Goal: Communication & Community: Answer question/provide support

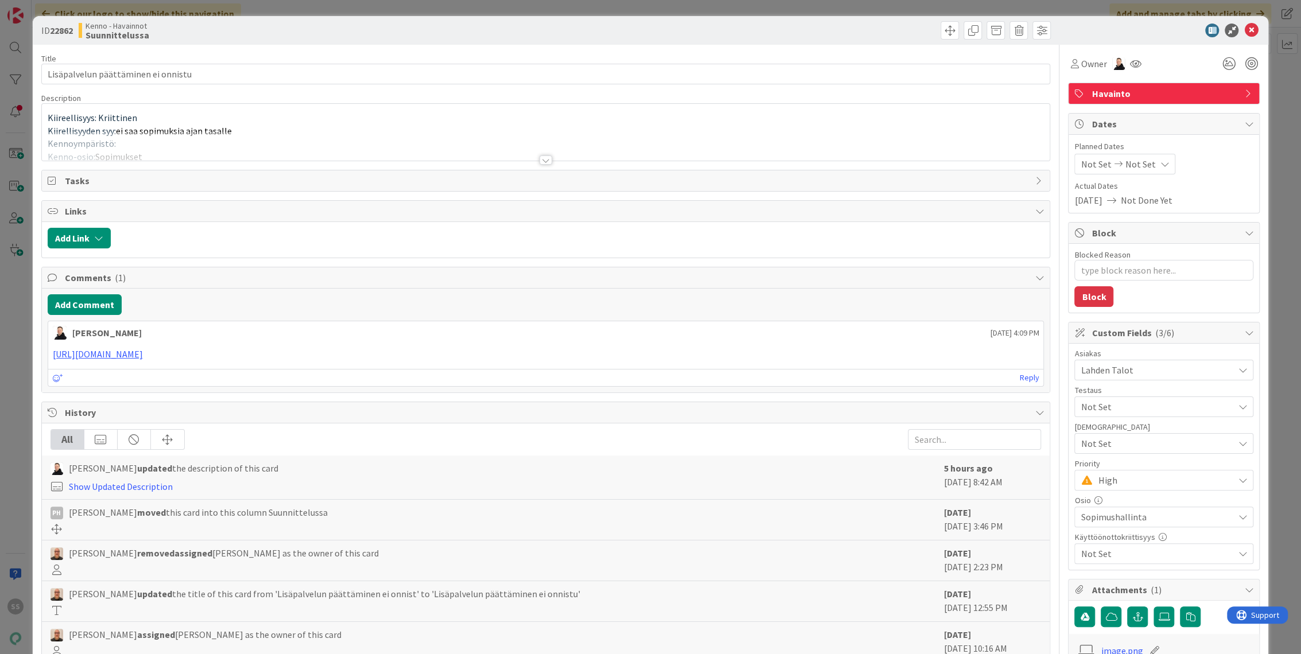
type textarea "x"
click at [542, 160] on div at bounding box center [545, 160] width 13 height 9
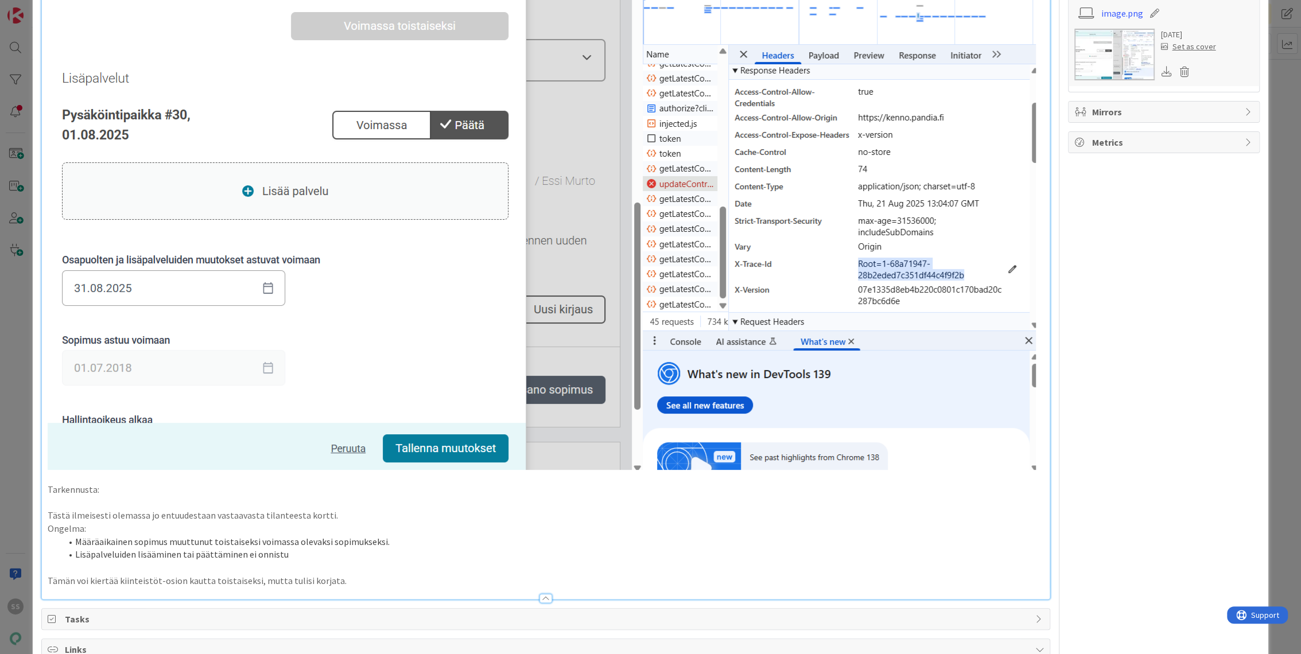
scroll to position [956, 0]
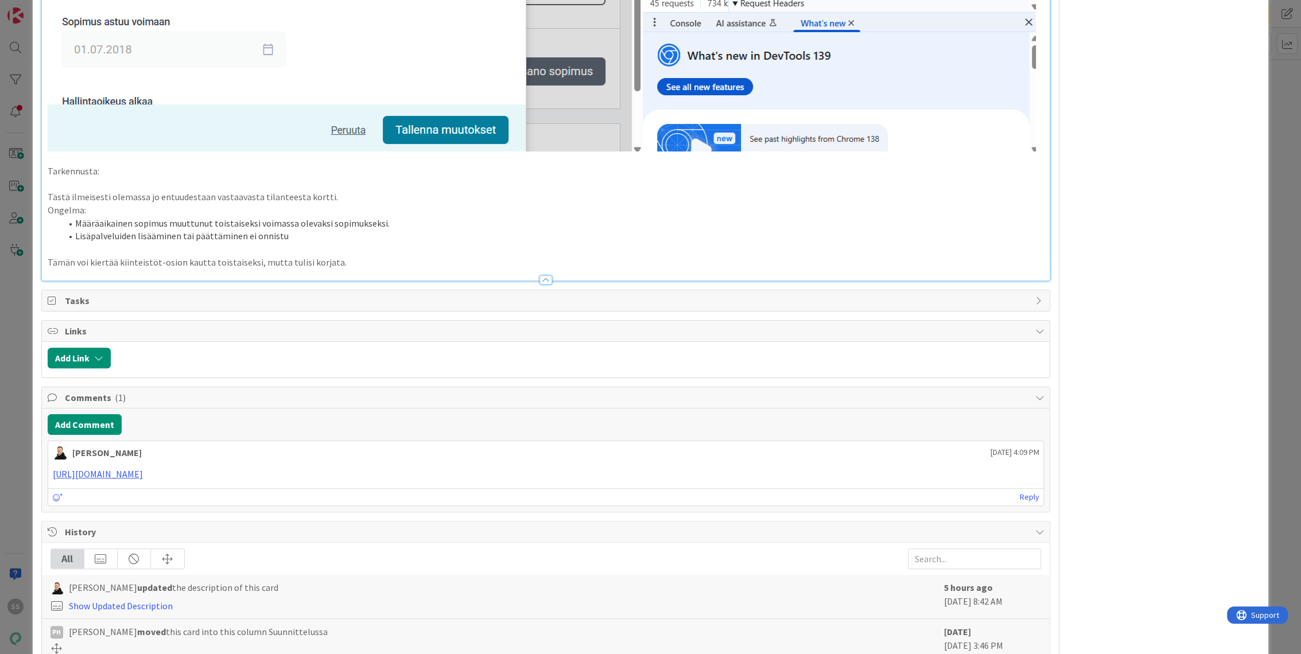
click at [404, 264] on p "Tämän voi kiertää kiinteistöt-osion kautta toistaiseksi, mutta tulisi korjata." at bounding box center [546, 262] width 997 height 13
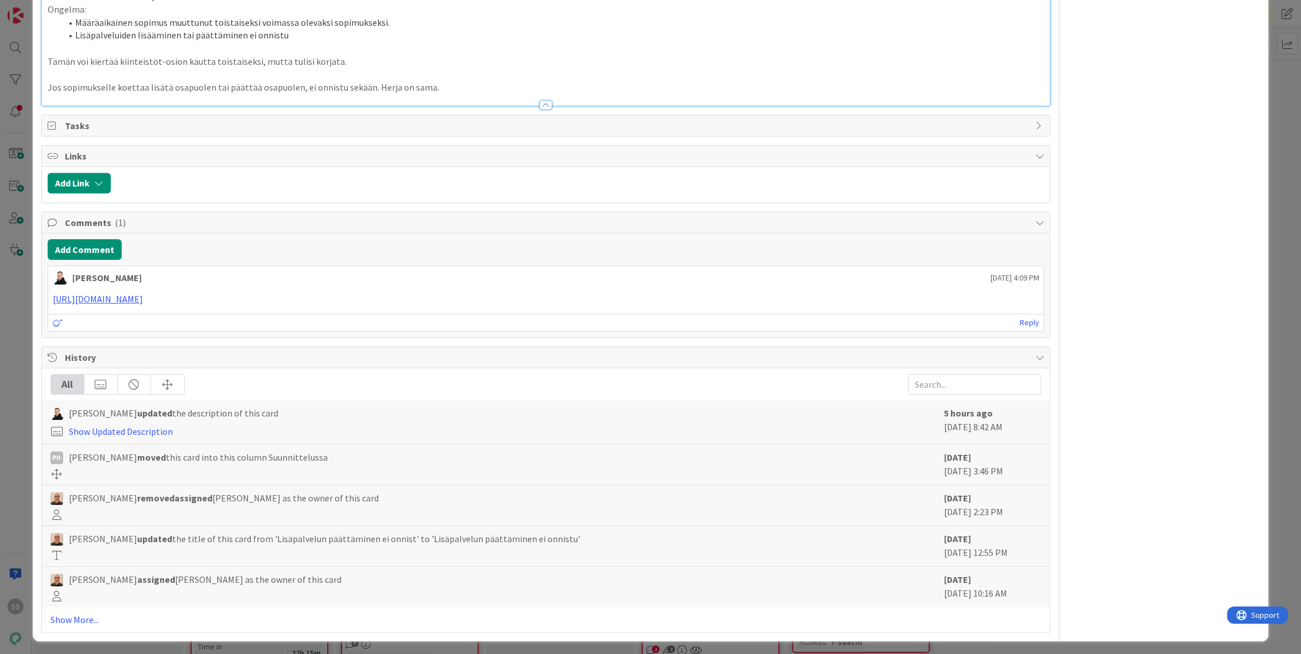
scroll to position [966, 0]
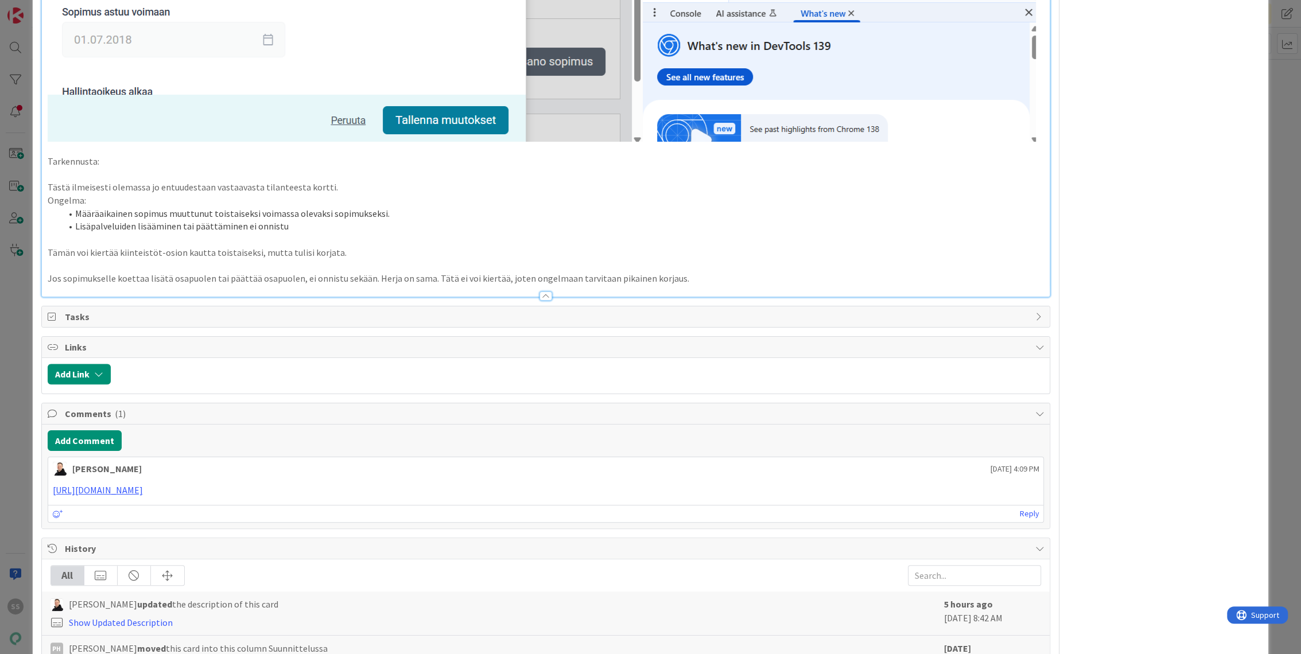
type textarea "x"
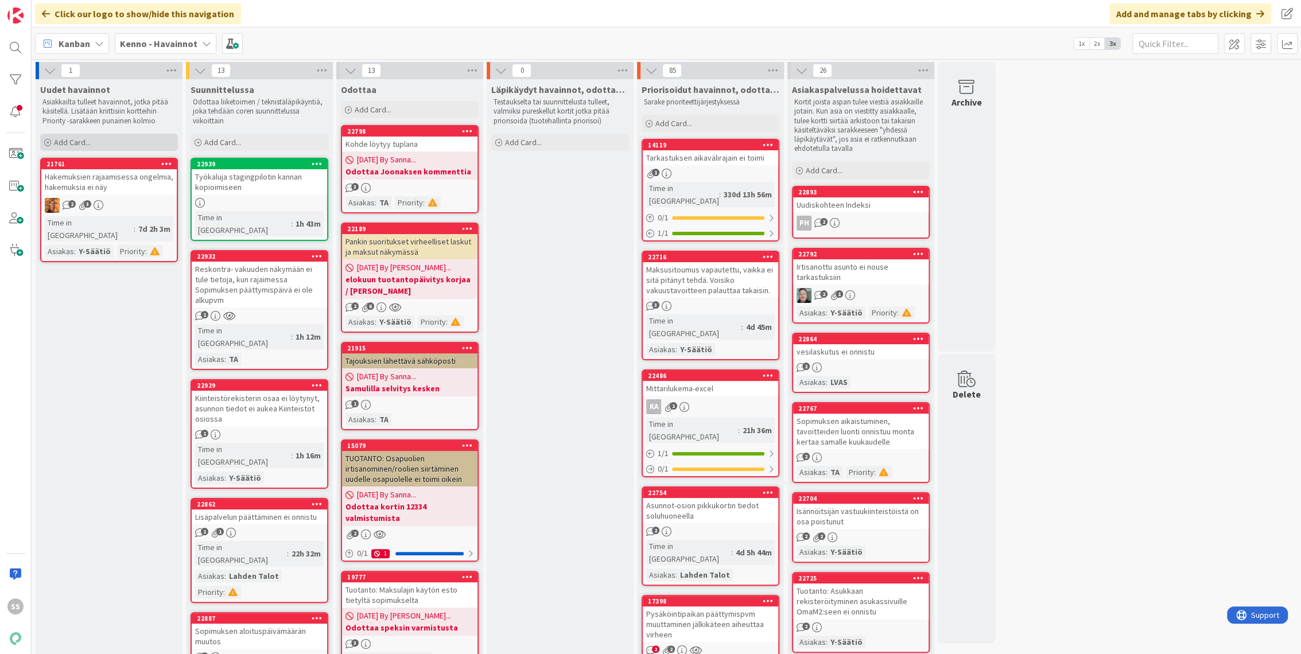
click at [65, 140] on span "Add Card..." at bounding box center [72, 142] width 37 height 10
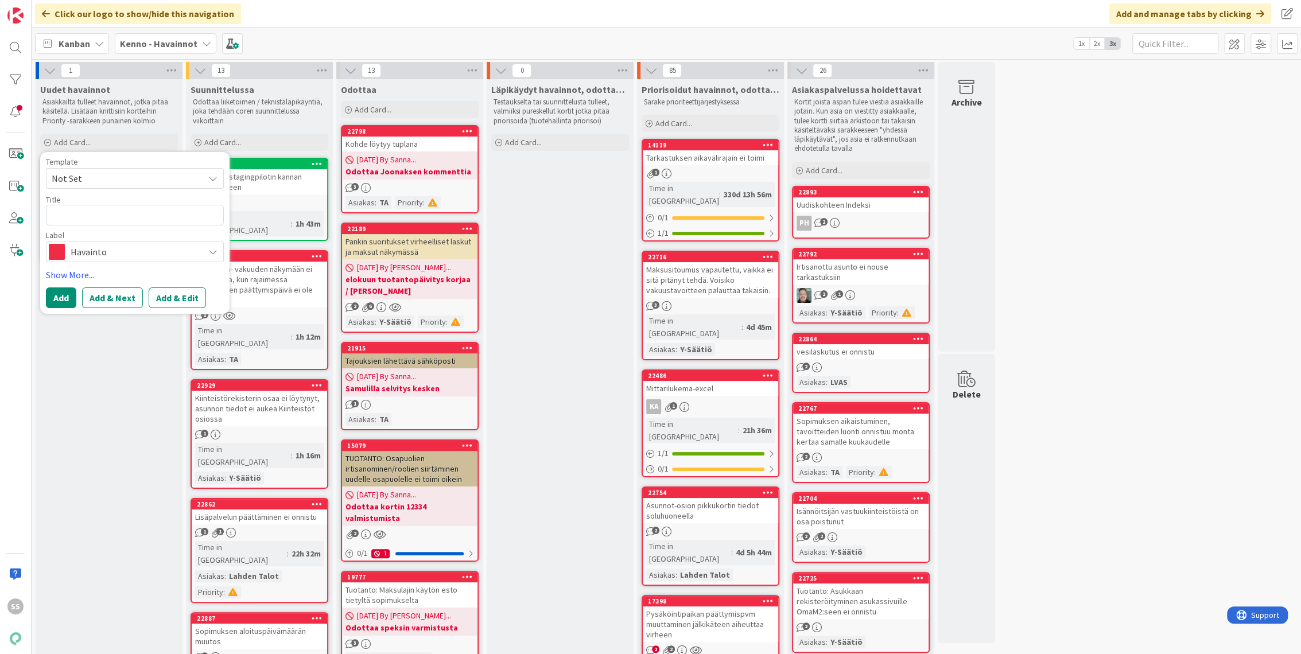
type textarea "x"
type textarea "S"
type textarea "x"
type textarea "Sa"
type textarea "x"
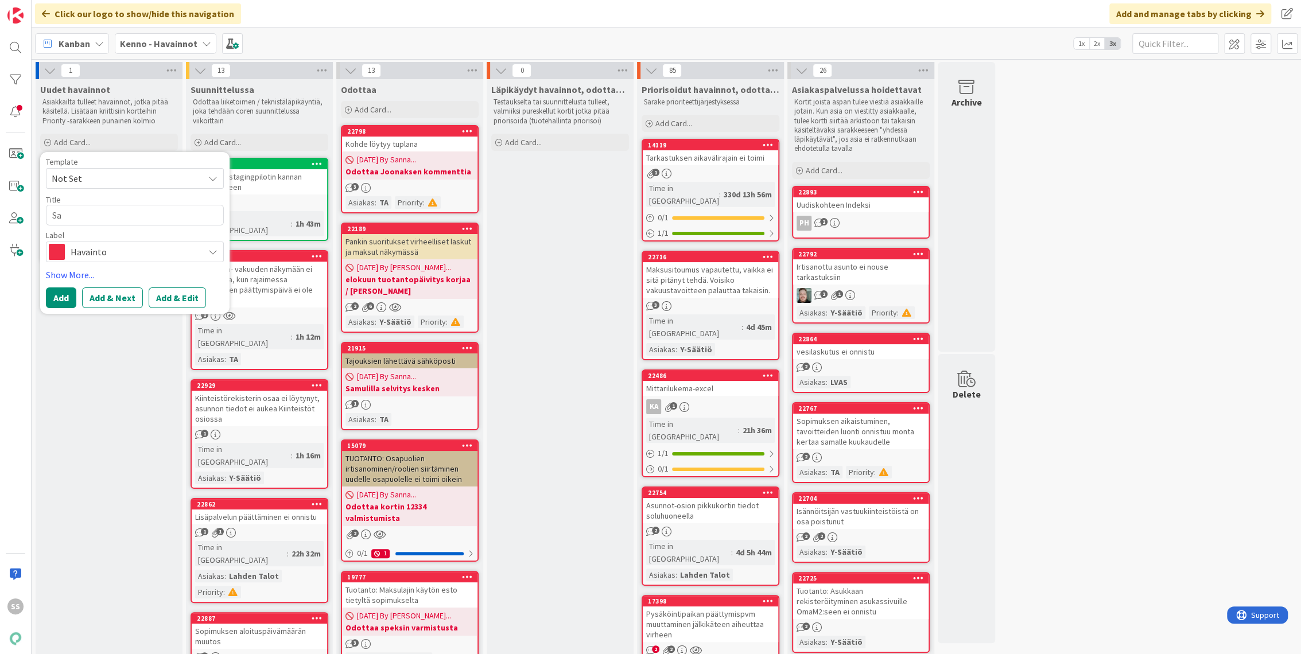
type textarea "Saa"
type textarea "x"
type textarea "Saat"
type textarea "x"
type textarea "Saata"
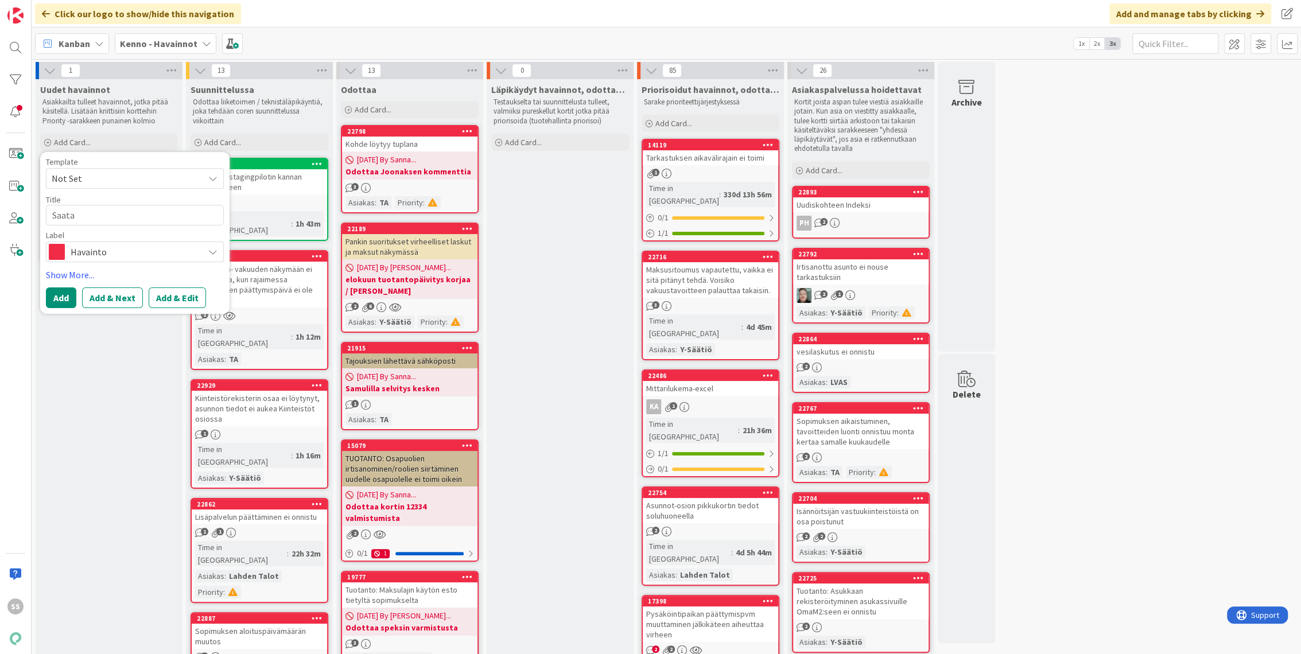
type textarea "x"
type textarea "Saatav"
type textarea "x"
type textarea "Saatava"
type textarea "x"
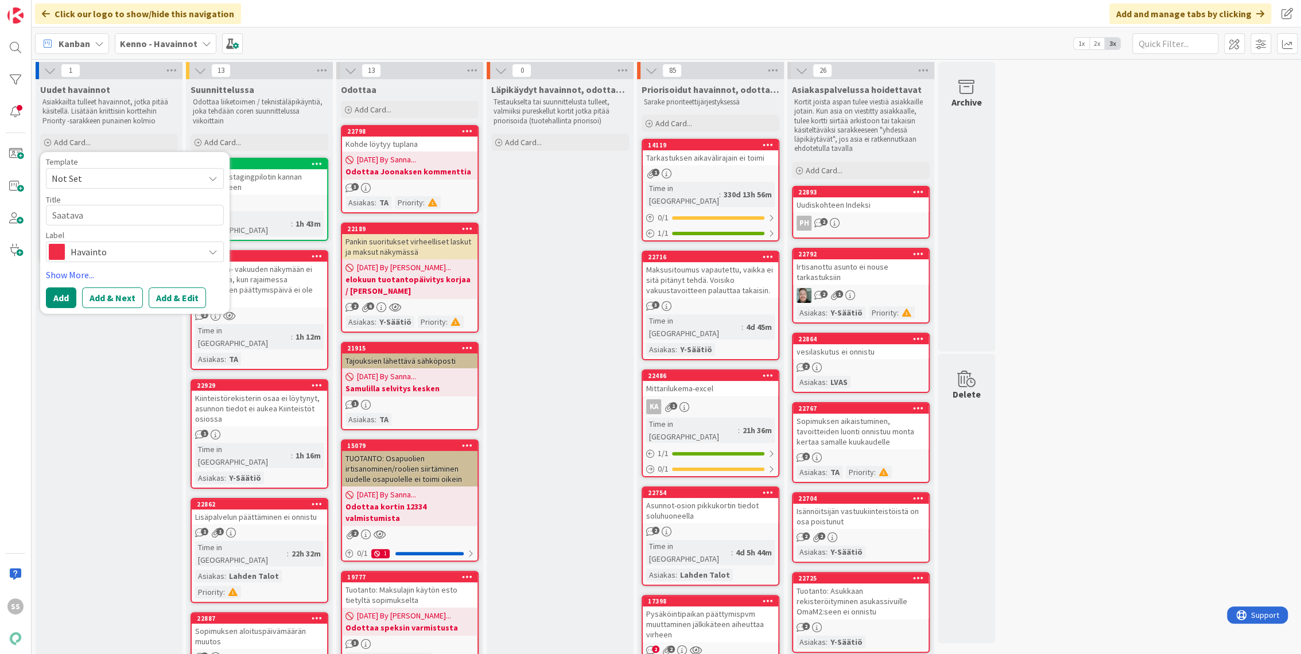
type textarea "Saatavat"
type textarea "x"
type textarea "Saatavat"
type textarea "x"
type textarea "Saatavat e"
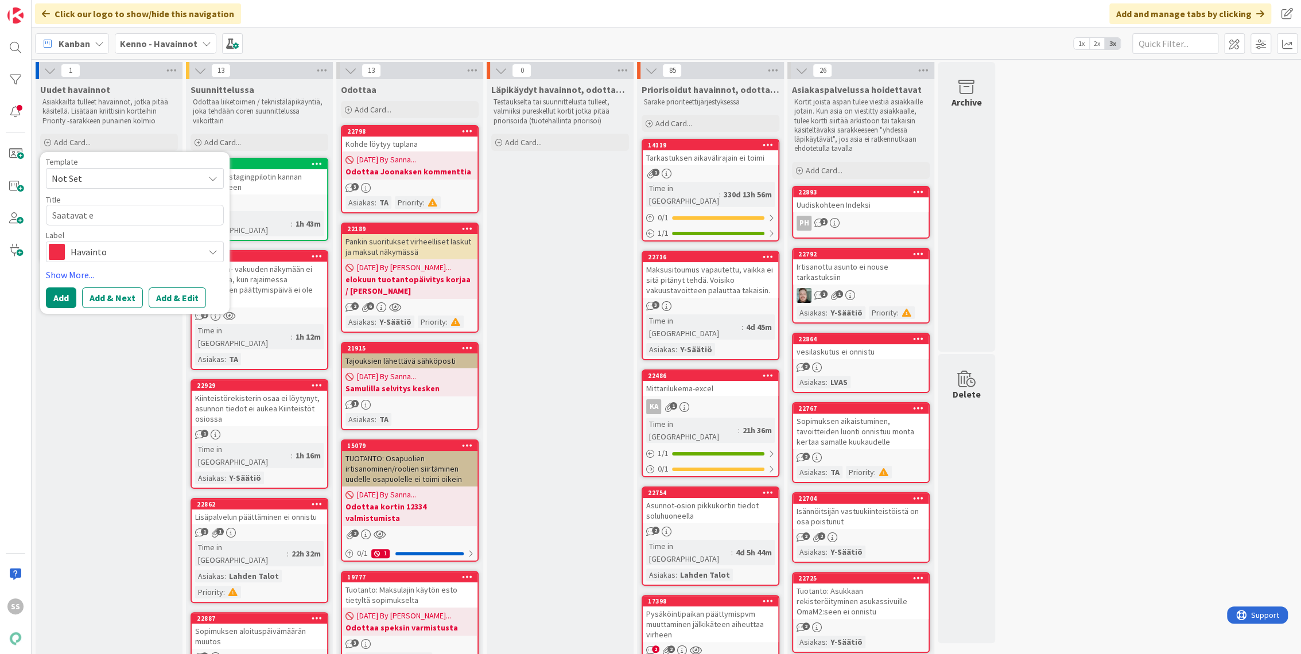
type textarea "x"
type textarea "Saatavat ei"
type textarea "x"
type textarea "Saatavat ei l"
type textarea "x"
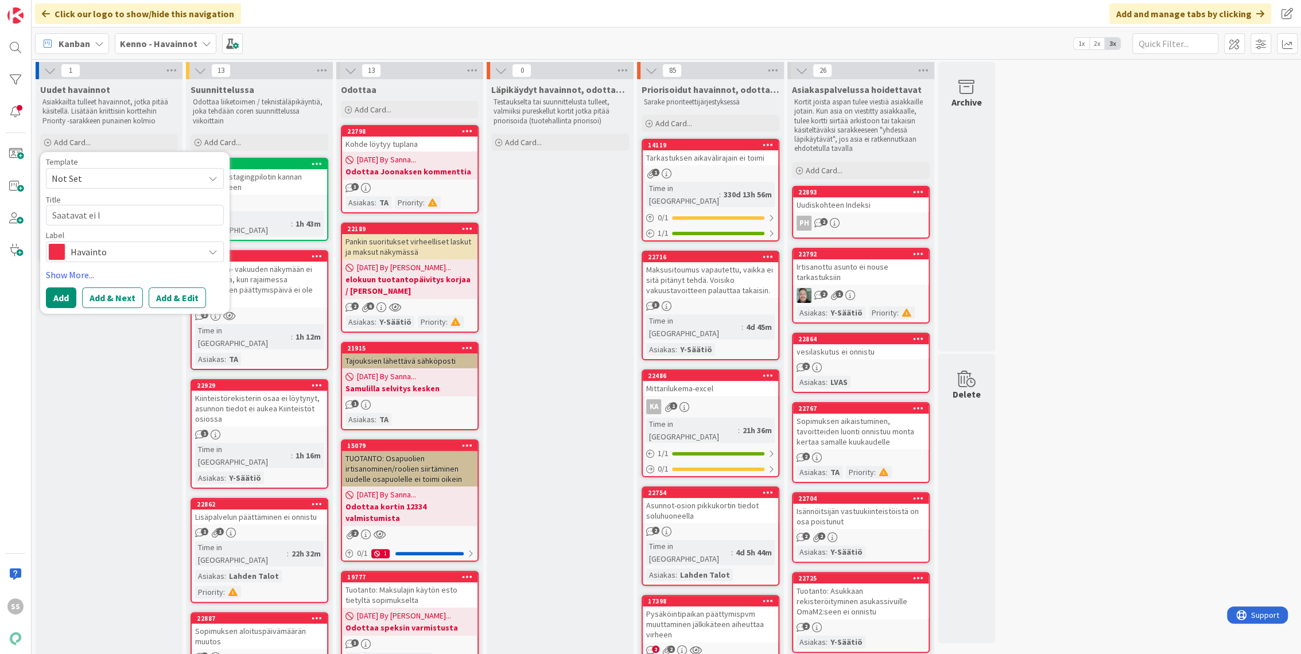
type textarea "Saatavat ei li"
type textarea "x"
type textarea "Saatavat ei lis"
type textarea "x"
type textarea "Saatavat ei lista"
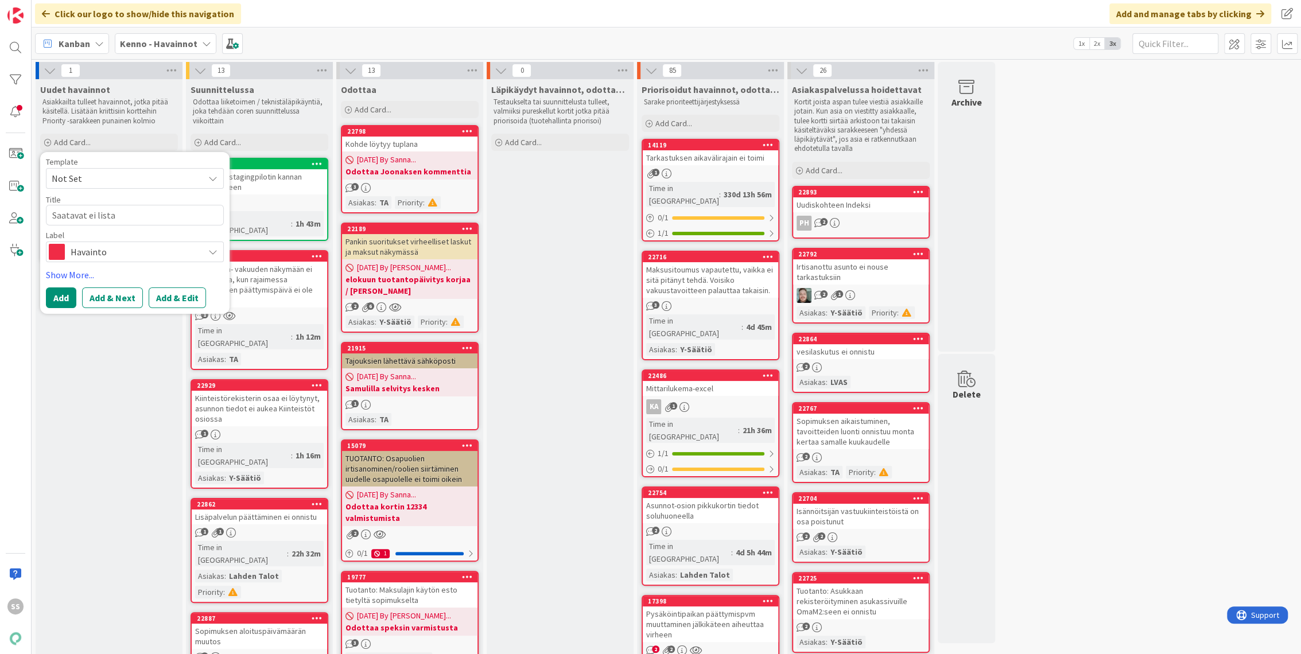
type textarea "x"
type textarea "Saatavat ei listau"
type textarea "x"
type textarea "Saatavat ei listaud"
type textarea "x"
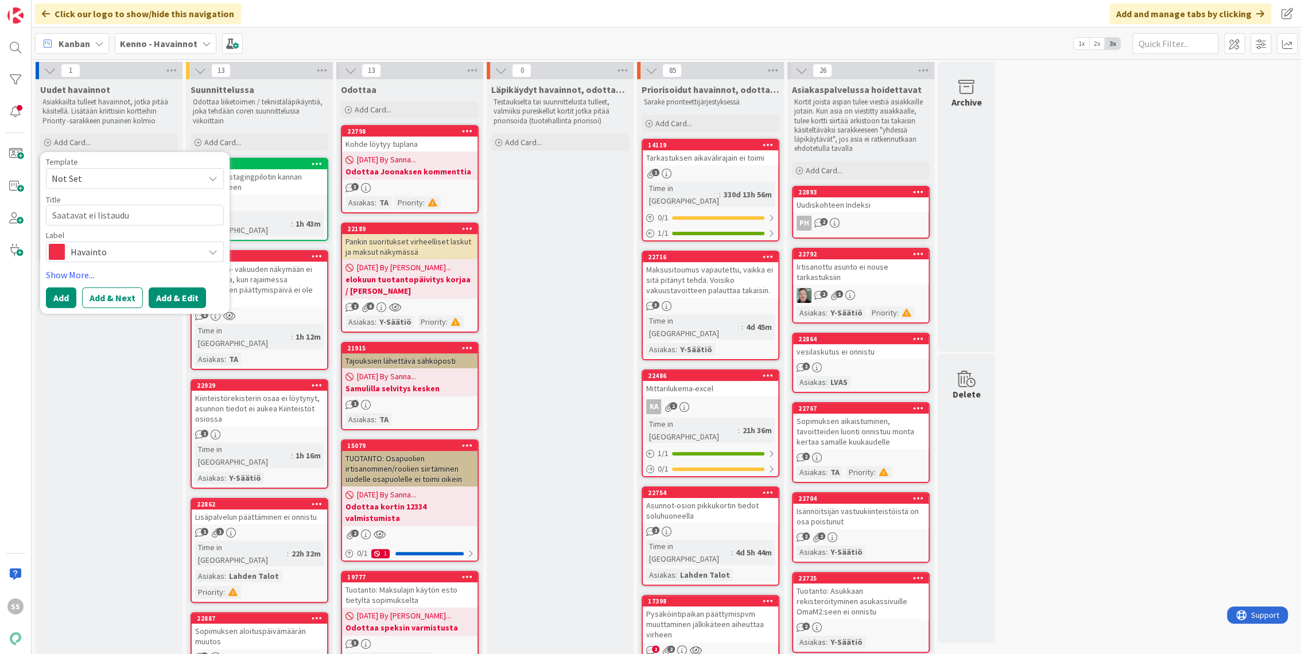
type textarea "Saatavat ei listaudu"
click at [168, 298] on button "Add & Edit" at bounding box center [177, 298] width 57 height 21
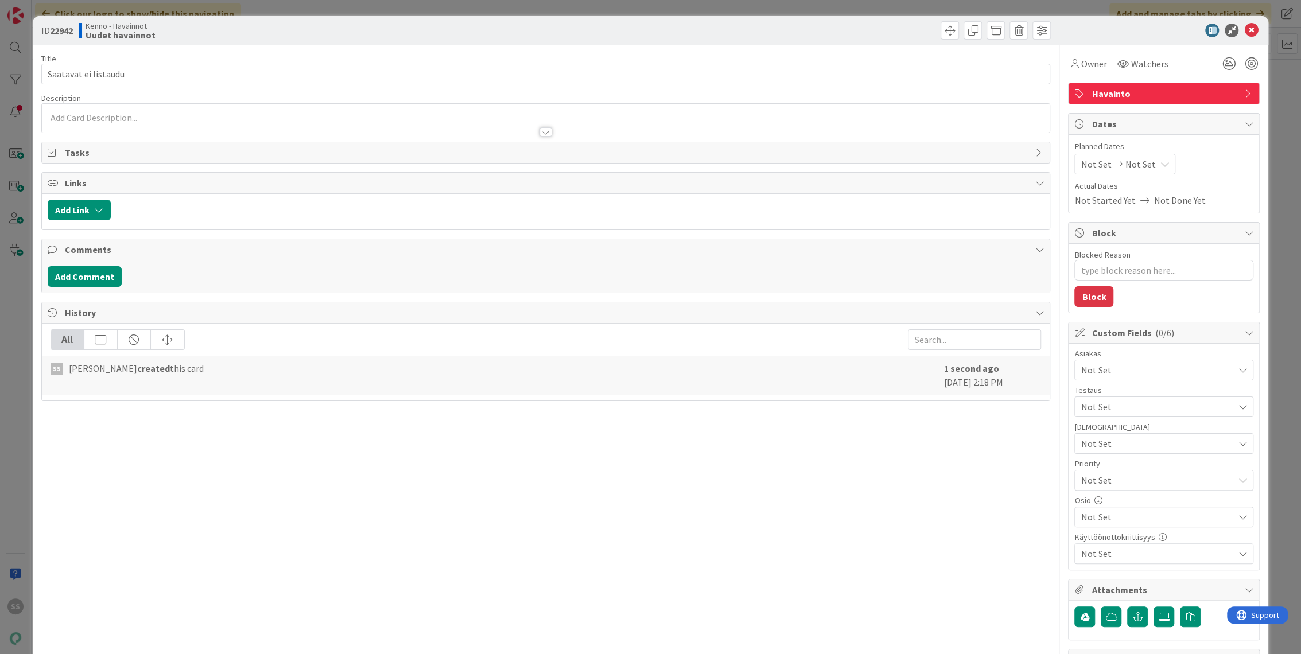
click at [148, 118] on div at bounding box center [546, 118] width 1008 height 29
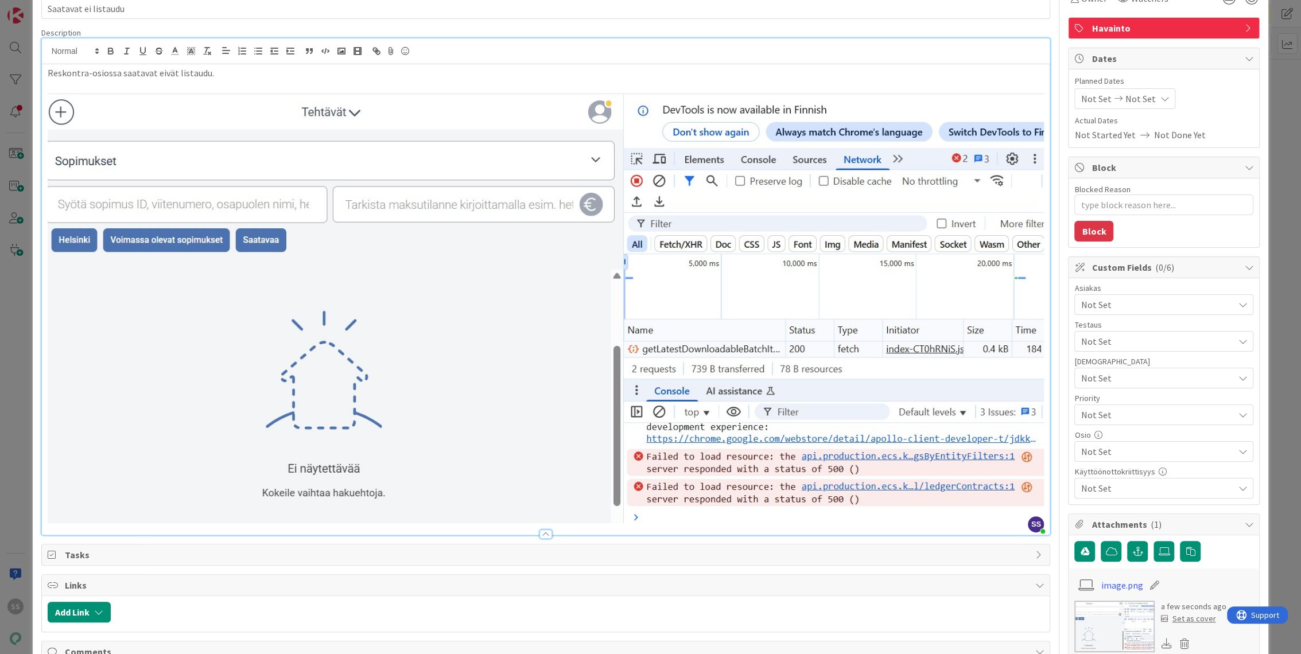
scroll to position [191, 0]
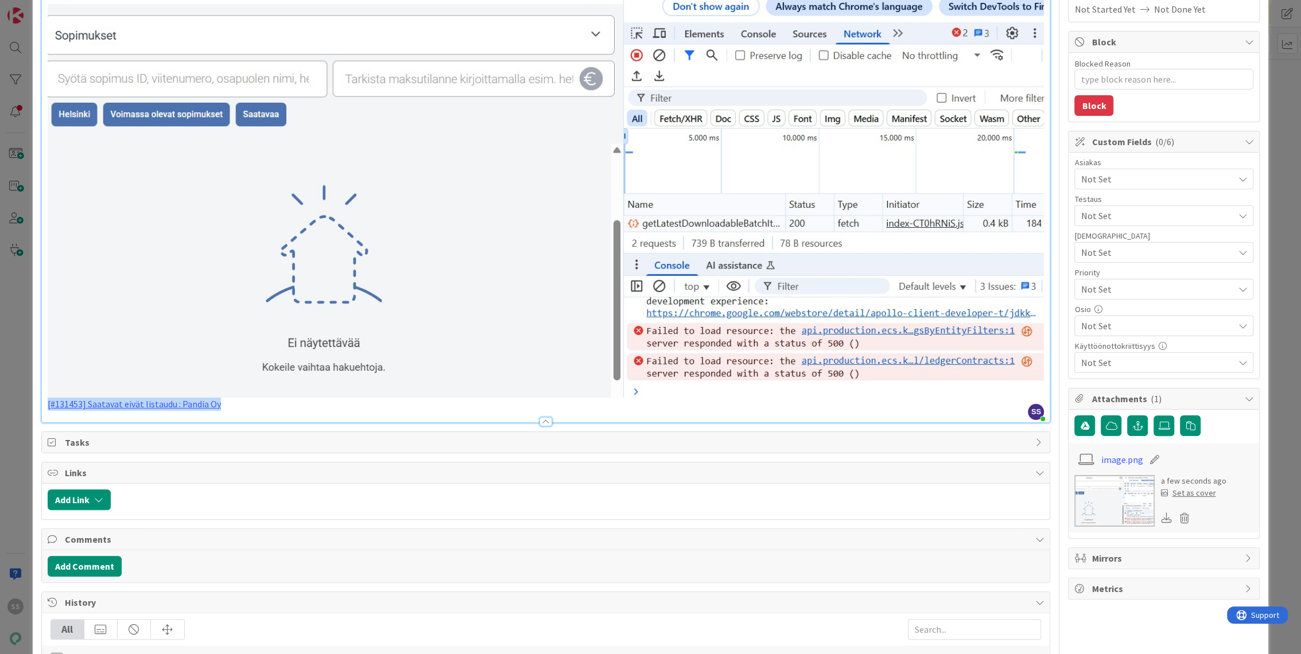
drag, startPoint x: 220, startPoint y: 396, endPoint x: 19, endPoint y: 395, distance: 200.9
click at [19, 395] on div "ID 22942 Kenno - Havainnot Uudet havainnot Title 20 / 128 Saatavat ei listaudu …" at bounding box center [650, 327] width 1301 height 654
click at [107, 565] on button "Add Comment" at bounding box center [85, 566] width 74 height 21
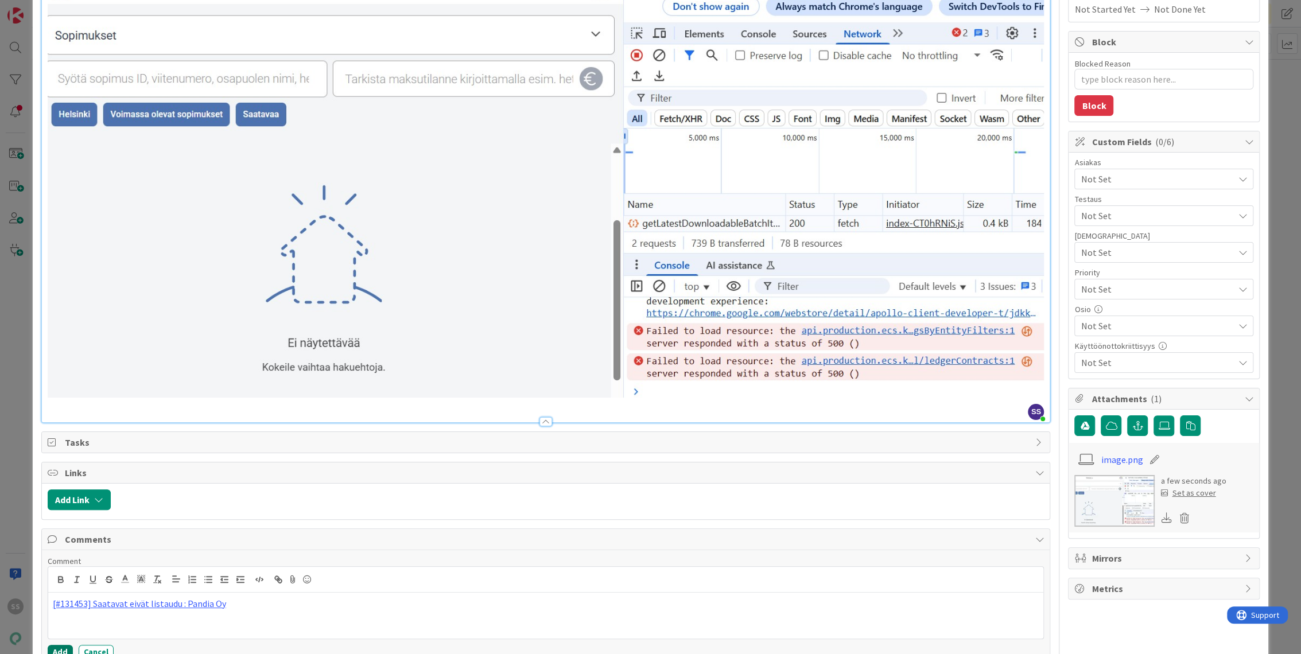
click at [59, 636] on button "Add" at bounding box center [60, 652] width 25 height 14
click at [1040, 397] on div "Reskontra-osiossa saatavat eivät listaudu." at bounding box center [546, 181] width 1008 height 484
click at [1035, 398] on div "Reskontra-osiossa saatavat eivät listaudu." at bounding box center [546, 181] width 1008 height 484
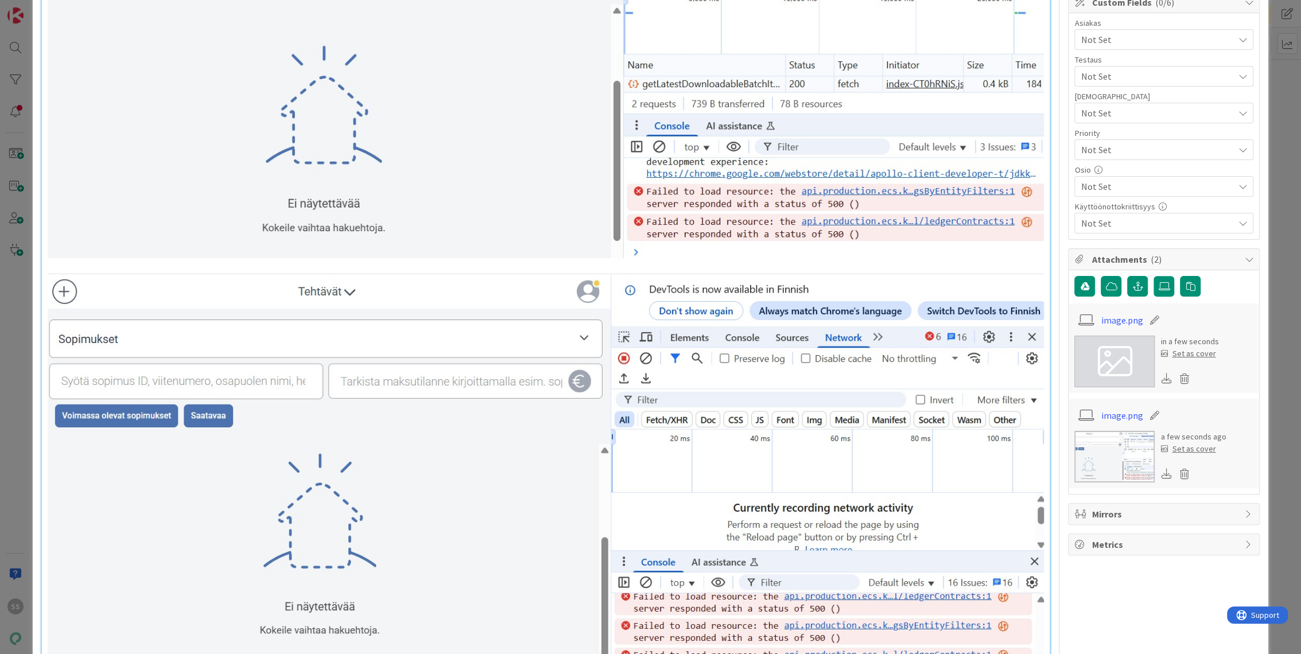
scroll to position [76, 0]
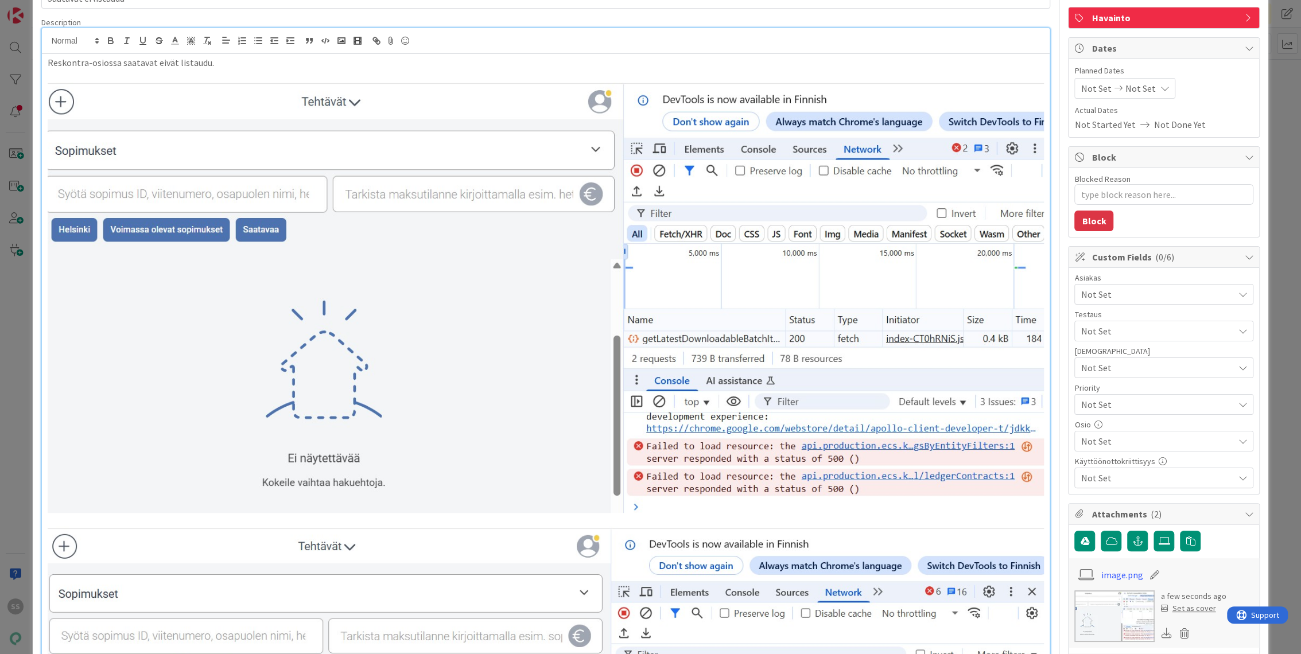
click at [1200, 294] on span "Not Set" at bounding box center [1157, 295] width 153 height 14
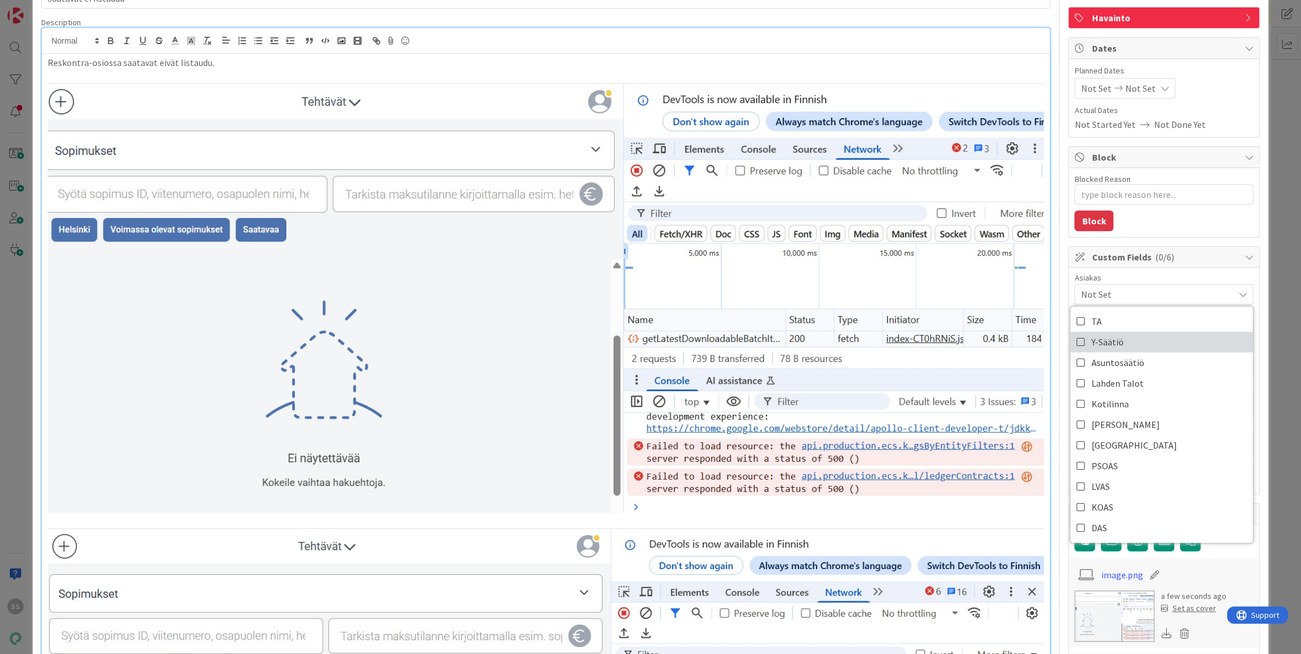
click at [1111, 343] on span "Y-Säätiö" at bounding box center [1107, 341] width 32 height 17
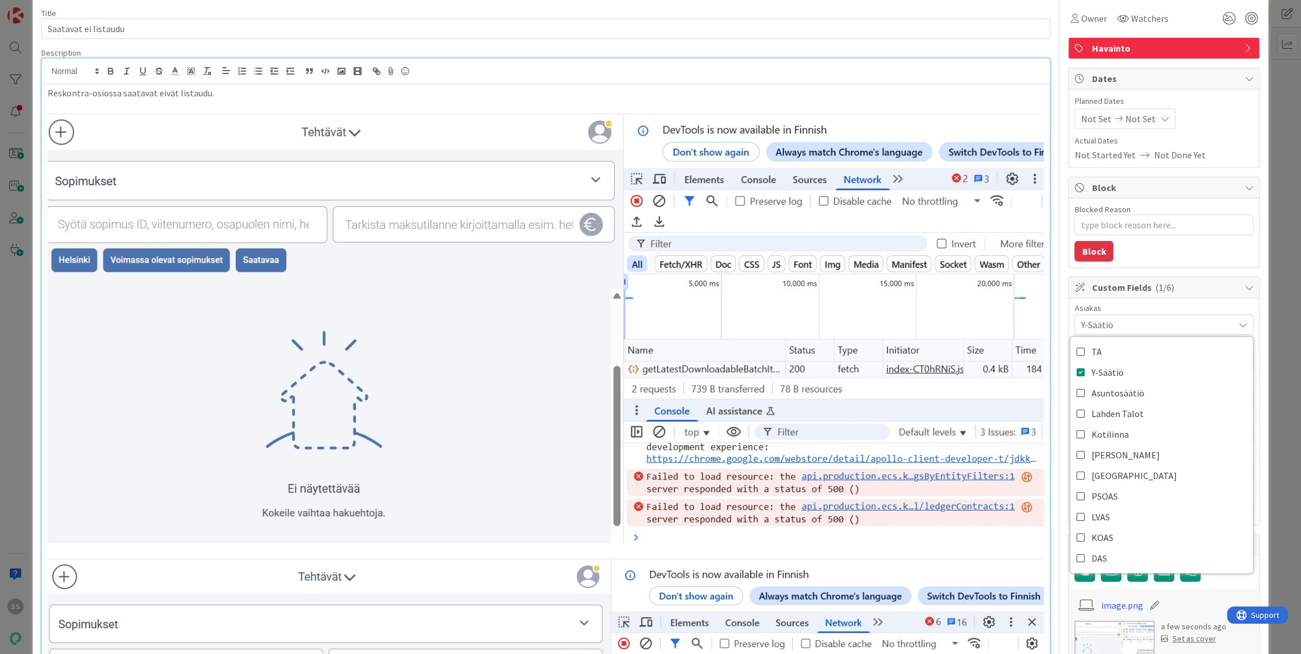
scroll to position [0, 0]
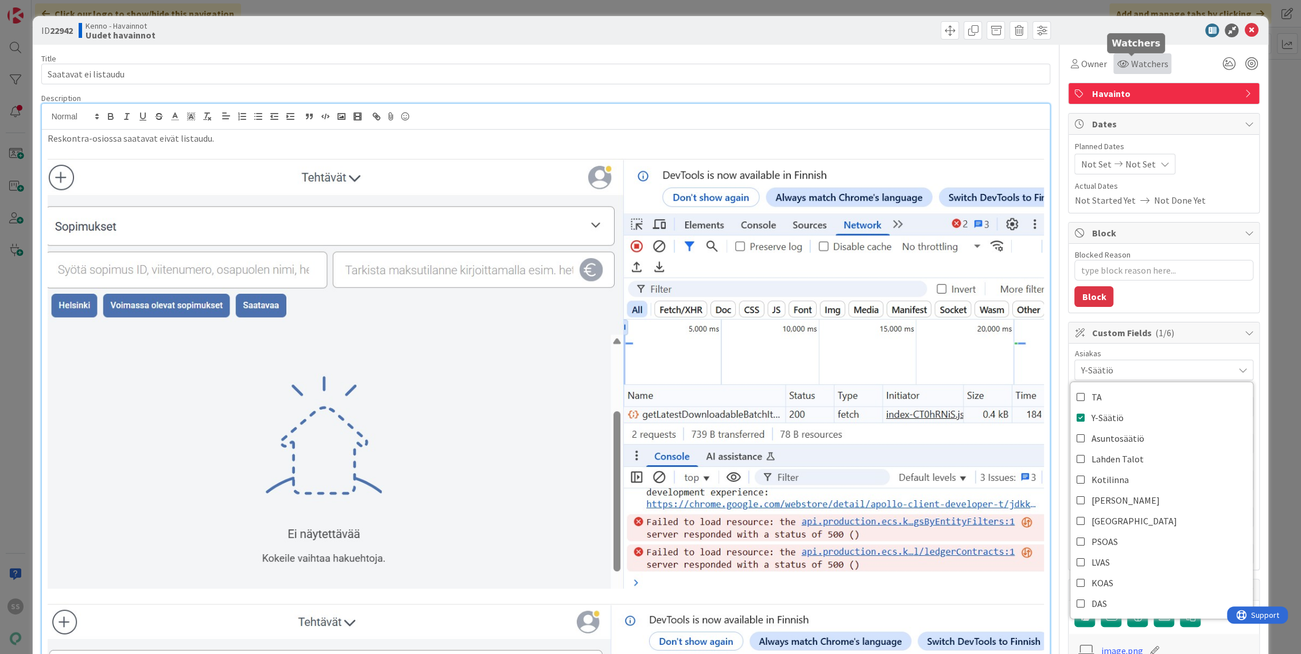
click at [1131, 63] on span "Watchers" at bounding box center [1149, 64] width 37 height 14
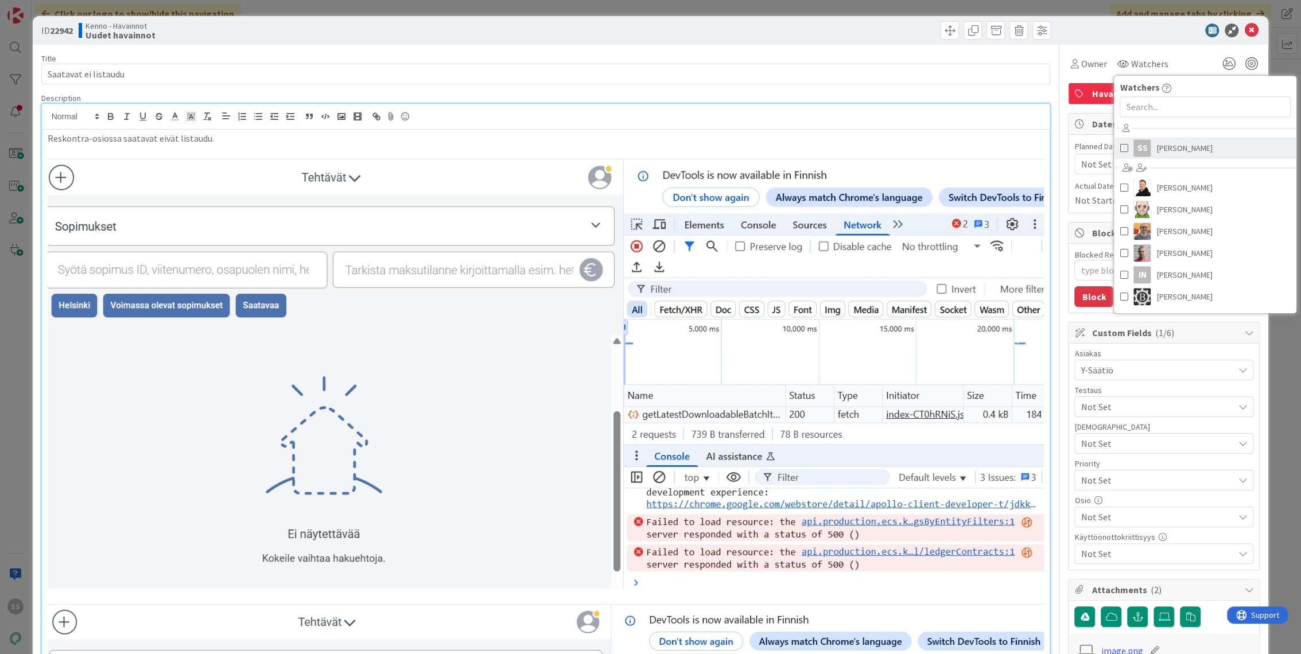
click at [1171, 154] on span "[PERSON_NAME]" at bounding box center [1184, 147] width 56 height 17
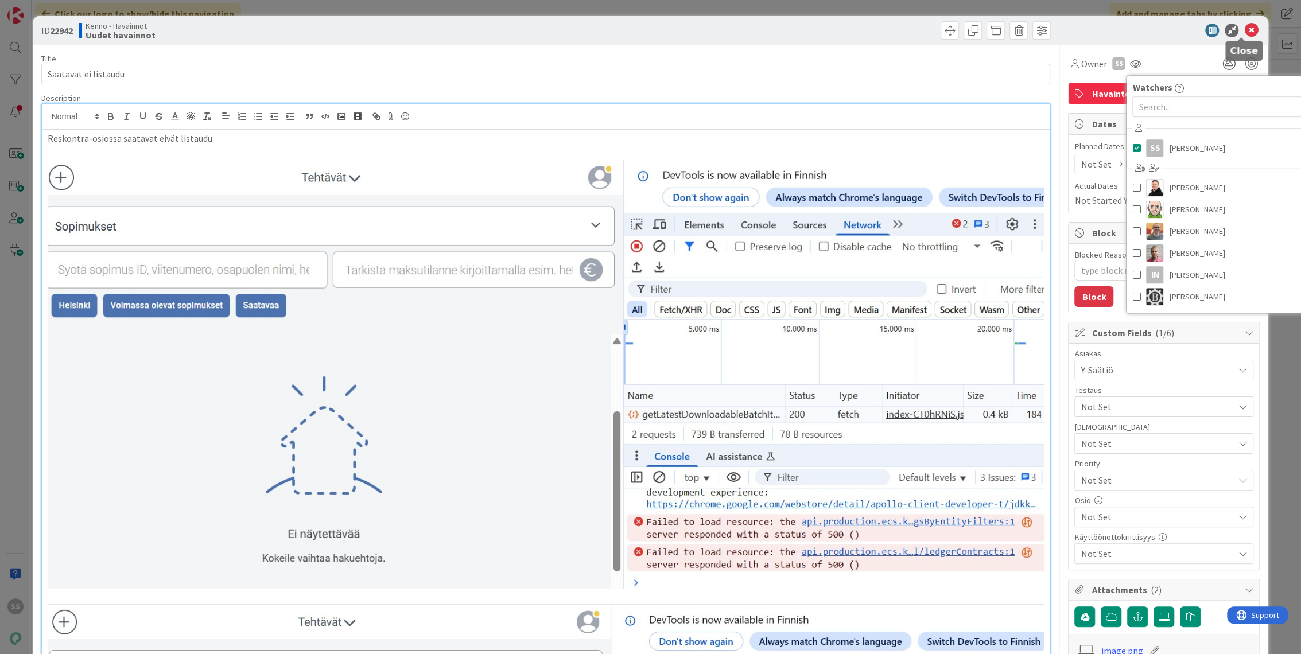
click at [1244, 30] on icon at bounding box center [1251, 31] width 14 height 14
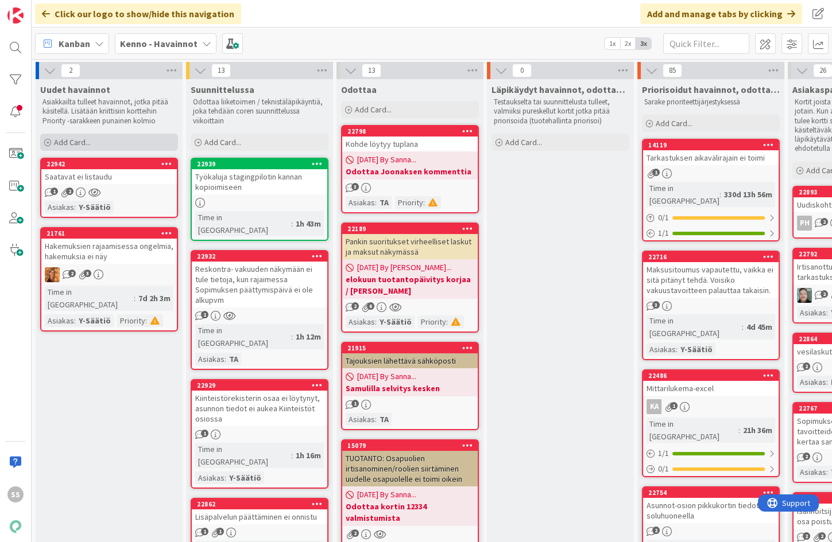
click at [79, 138] on span "Add Card..." at bounding box center [72, 142] width 37 height 10
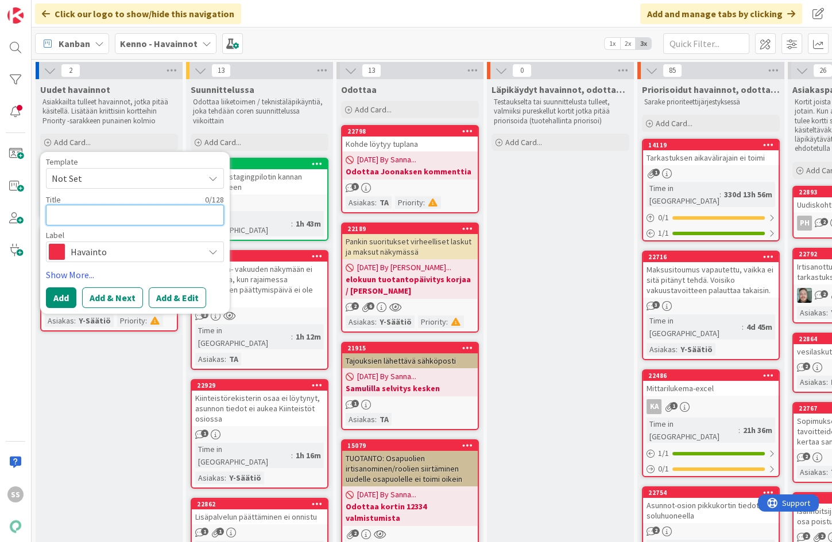
type textarea "x"
type textarea "A"
type textarea "x"
type textarea "As"
type textarea "x"
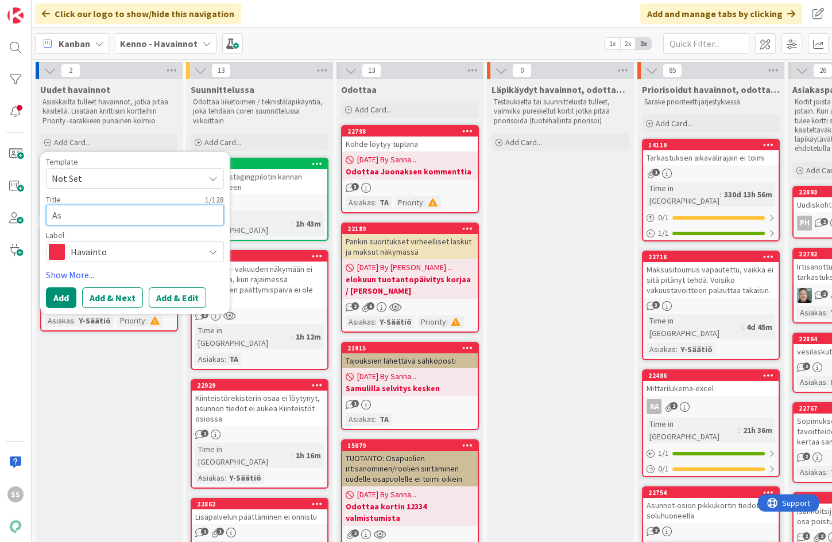
type textarea "Asu"
type textarea "x"
type textarea "Asuk"
type textarea "x"
type textarea "Asukas"
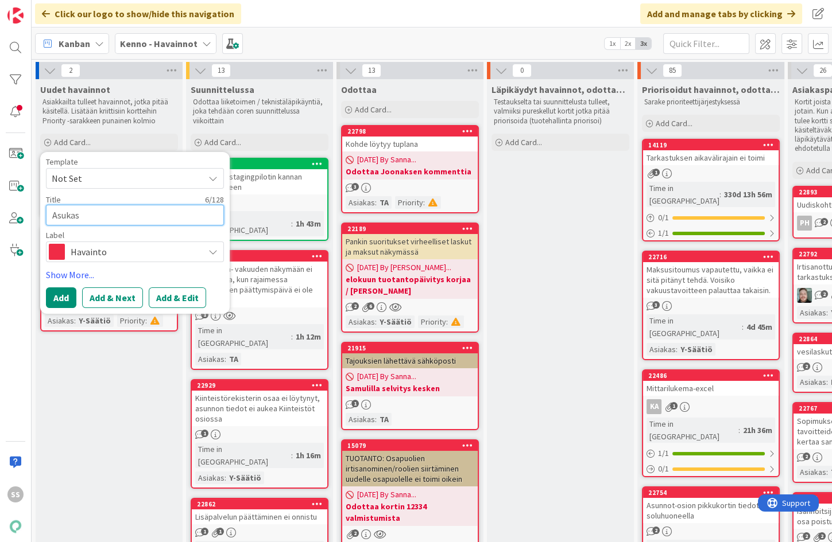
type textarea "x"
type textarea "Asukass"
type textarea "x"
type textarea "Asukassi"
type textarea "x"
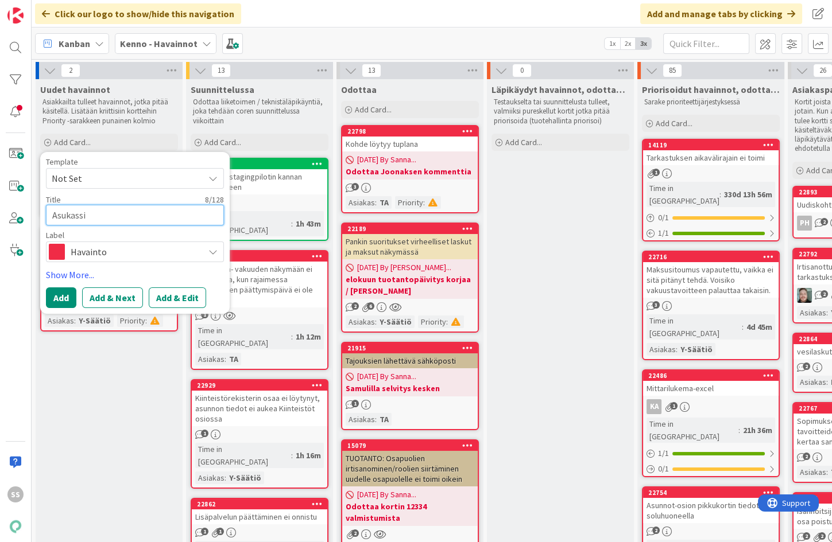
type textarea "Asukassiv"
type textarea "x"
type textarea "Asukassivu"
type textarea "x"
type textarea "Asukassivun"
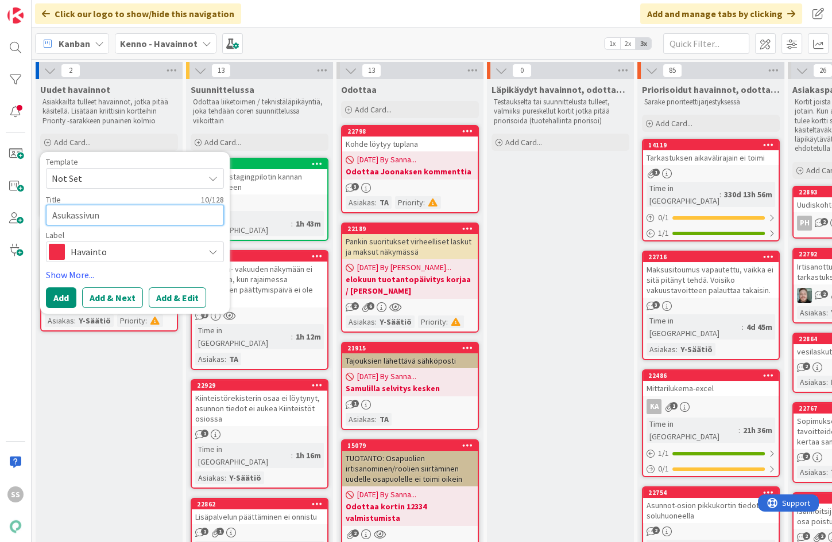
type textarea "x"
type textarea "Asukassivun"
type textarea "x"
type textarea "Asukassivun t"
type textarea "x"
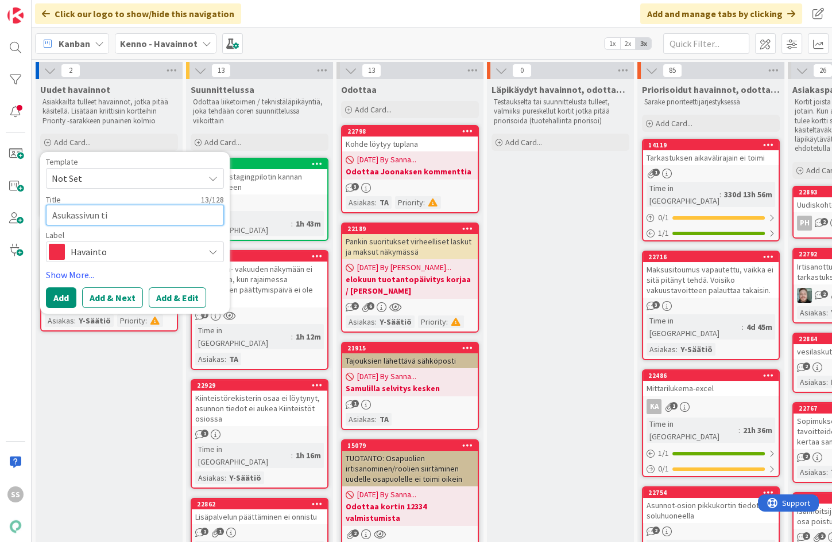
type textarea "Asukassivun tie"
type textarea "x"
type textarea "Asukassivun tied"
type textarea "x"
type textarea "Asukassivun tiedo"
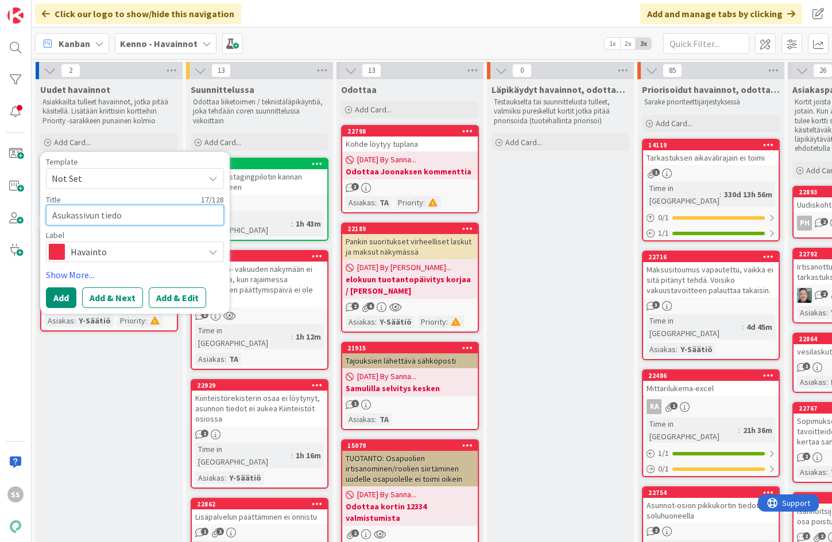
type textarea "x"
type textarea "Asukassivun tiedot"
type textarea "x"
type textarea "Asukassivun tiedotto"
type textarea "x"
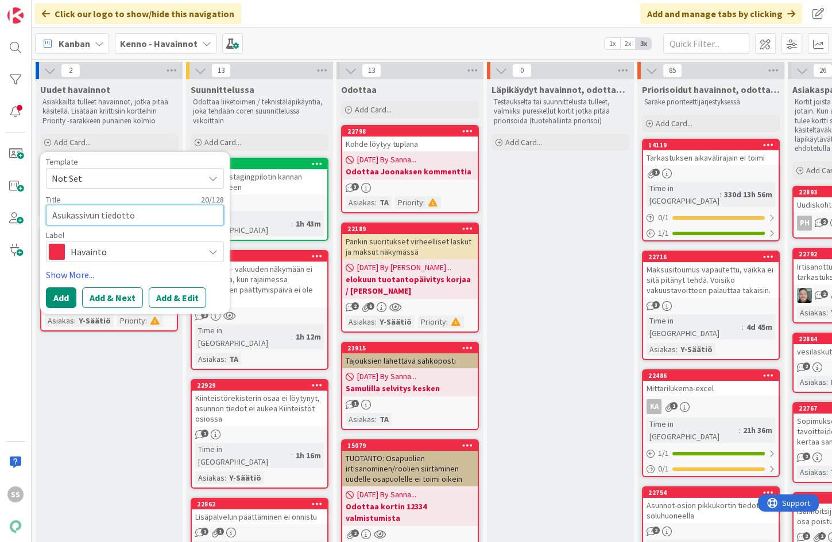
type textarea "Asukassivun tiedott"
type textarea "x"
type textarea "Asukassivun tiedotte"
type textarea "x"
type textarea "Asukassivun tiedottee"
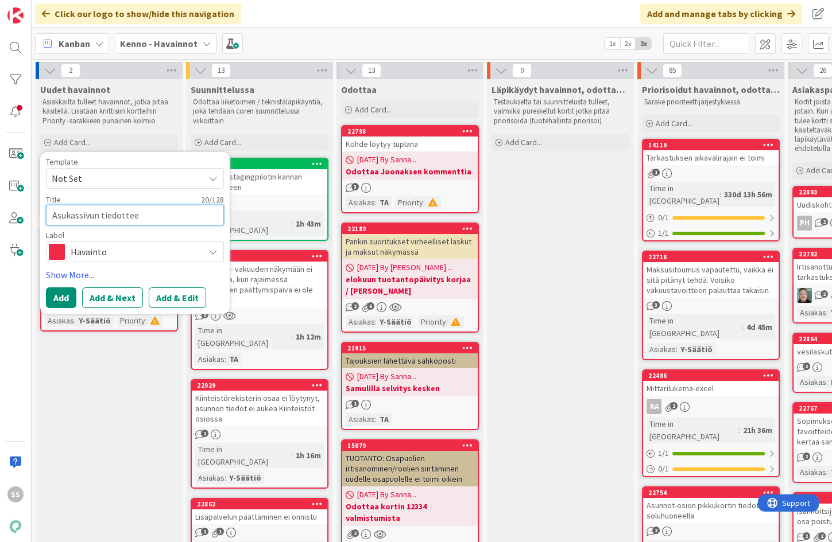
type textarea "x"
type textarea "Asukassivun tiedotteen"
type textarea "x"
type textarea "Asukassivun tiedotteen j"
type textarea "x"
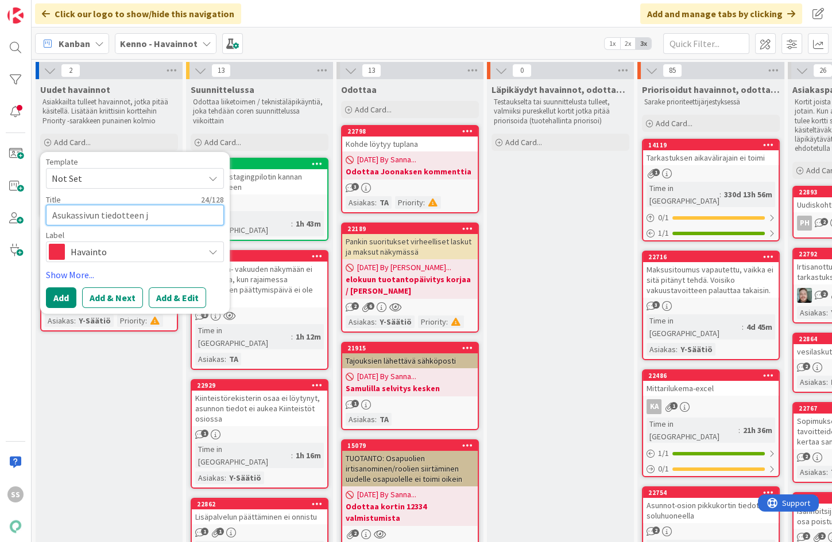
type textarea "Asukassivun tiedotteen ju"
type textarea "x"
type textarea "Asukassivun tiedotteen [DATE]"
type textarea "x"
type textarea "Asukassivun tiedotteen julk"
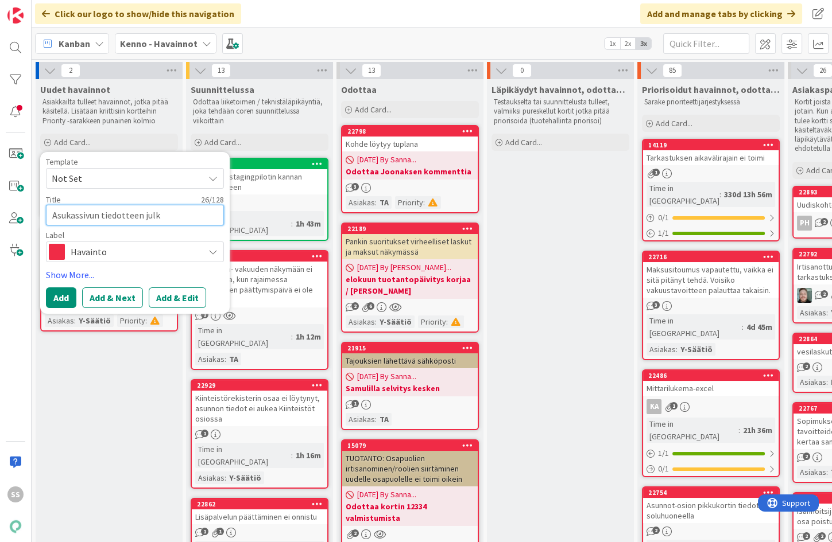
type textarea "x"
type textarea "Asukassivun tiedotteen julka"
type textarea "x"
type textarea "Asukassivun tiedotteen julkai"
type textarea "x"
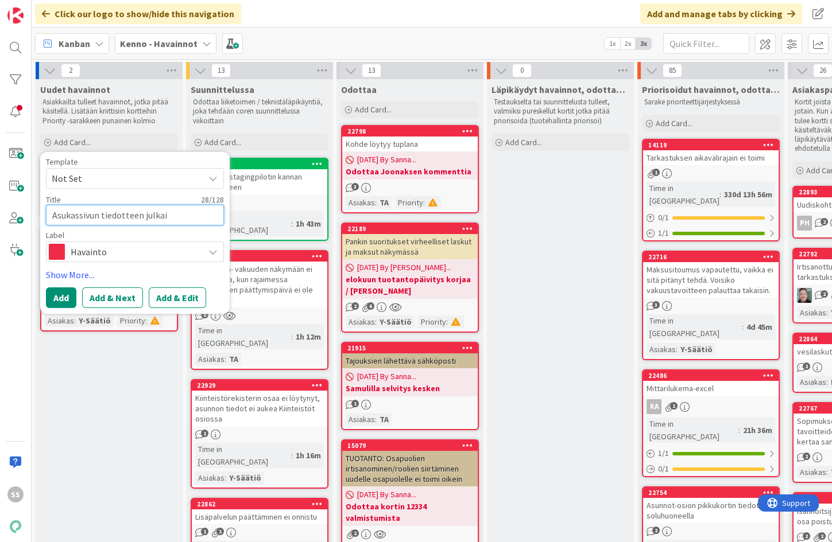
type textarea "Asukassivun tiedotteen julkais"
type textarea "x"
type textarea "Asukassivun tiedotteen julkaisi"
type textarea "x"
type textarea "Asukassivun tiedotteen julkaisij"
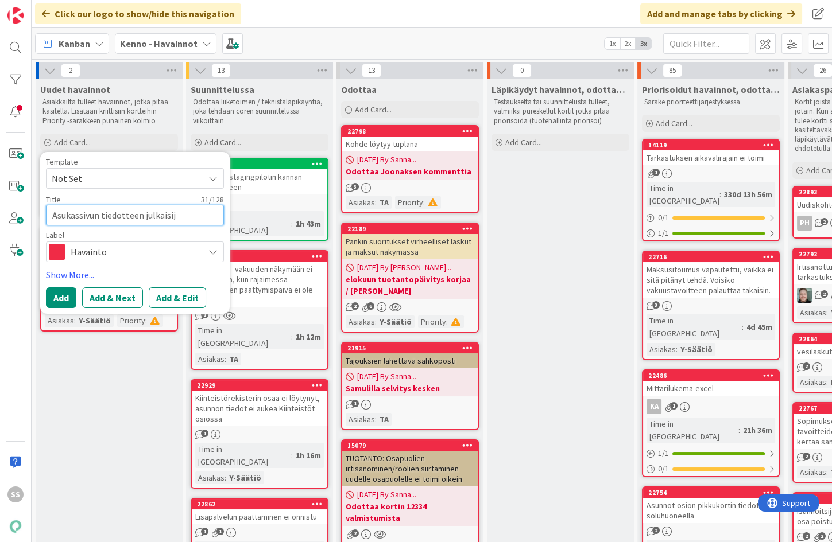
type textarea "x"
type textarea "Asukassivun tiedotteen julkaisija"
click at [185, 299] on button "Add & Edit" at bounding box center [177, 298] width 57 height 21
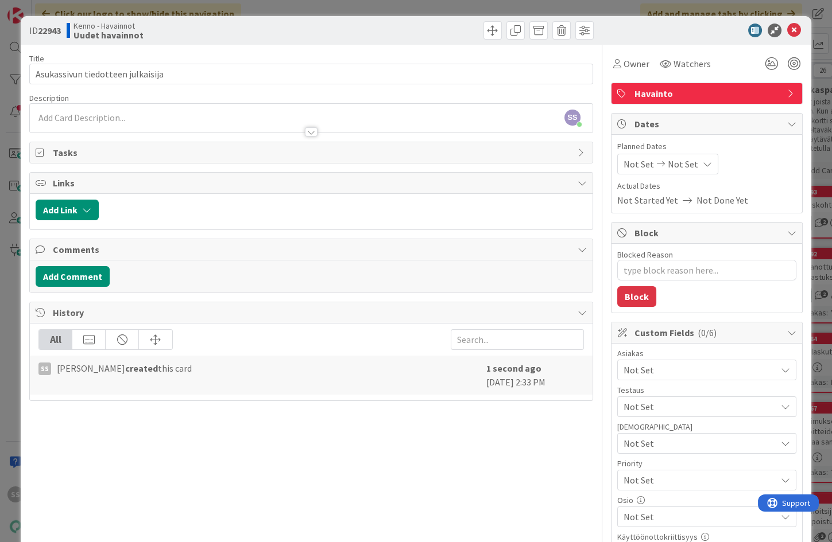
click at [119, 123] on div at bounding box center [311, 127] width 562 height 12
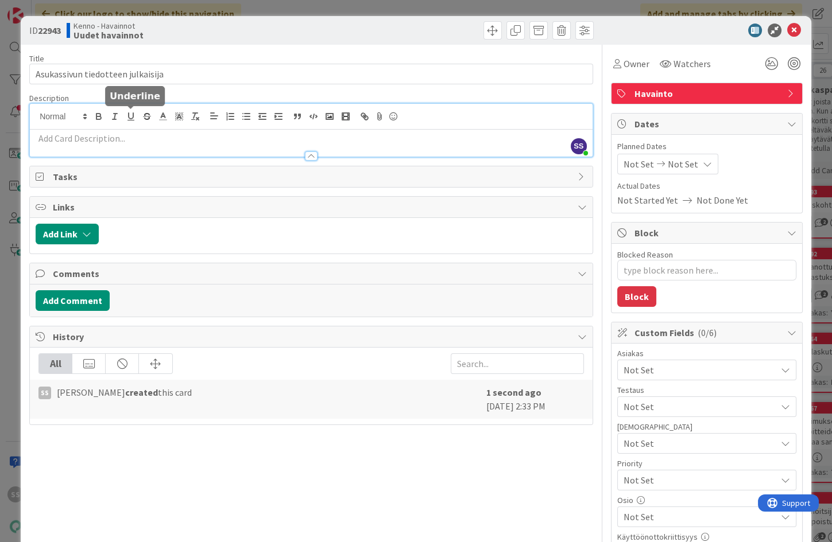
click at [109, 132] on p at bounding box center [311, 138] width 551 height 13
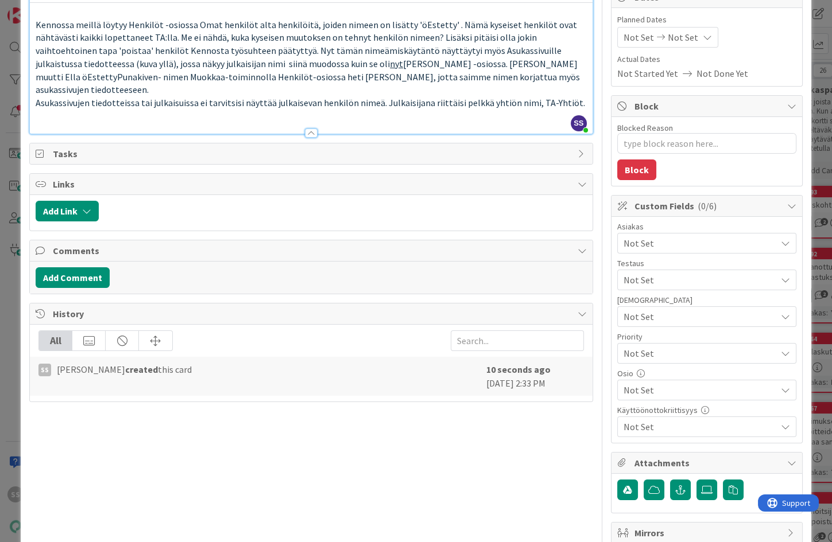
scroll to position [127, 0]
drag, startPoint x: 565, startPoint y: 383, endPoint x: 15, endPoint y: 383, distance: 549.2
click at [15, 383] on div "ID 22943 Kenno - Havainnot Uudet havainnot Title 33 / 128 Asukassivun tiedottee…" at bounding box center [416, 271] width 832 height 542
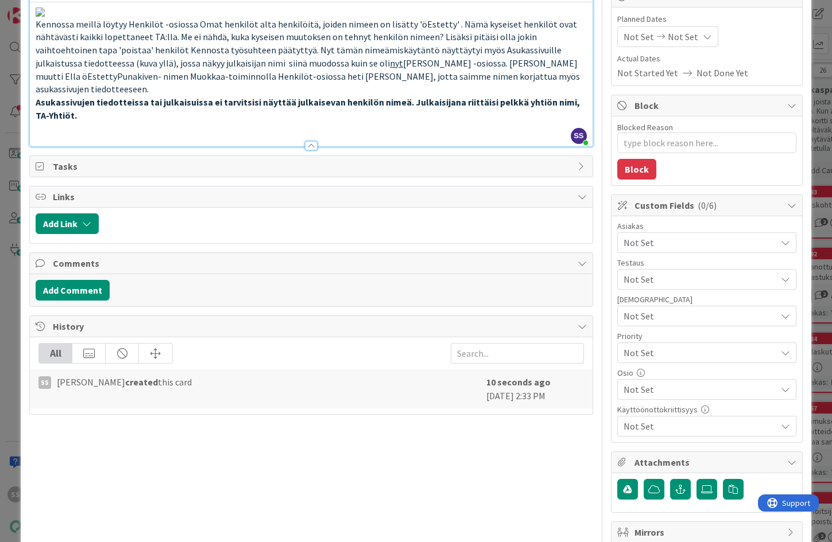
click at [305, 135] on p at bounding box center [311, 128] width 551 height 13
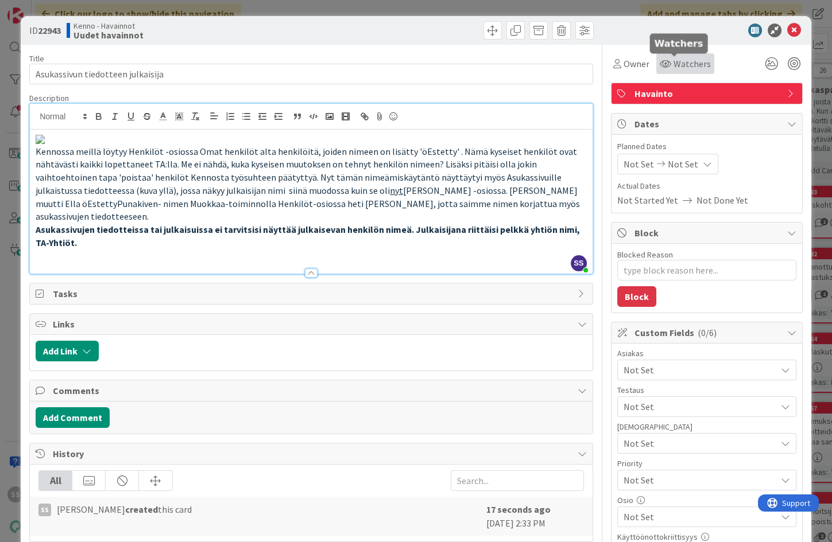
click at [673, 63] on span "Watchers" at bounding box center [691, 64] width 37 height 14
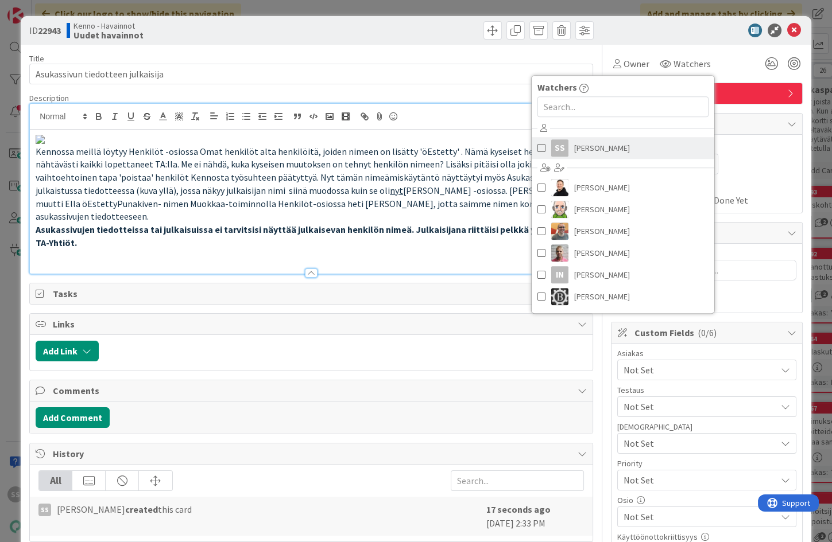
click at [581, 145] on span "[PERSON_NAME]" at bounding box center [602, 147] width 56 height 17
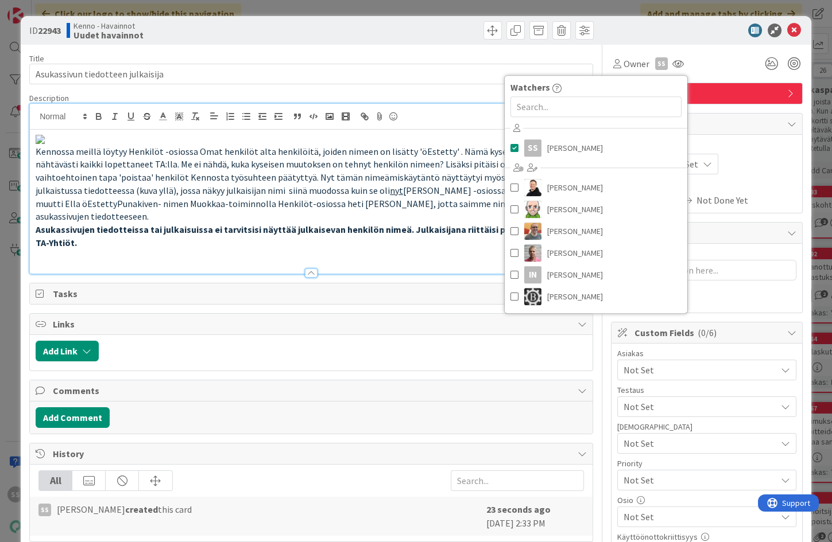
click at [432, 59] on div "Title 33 / 128" at bounding box center [311, 58] width 564 height 10
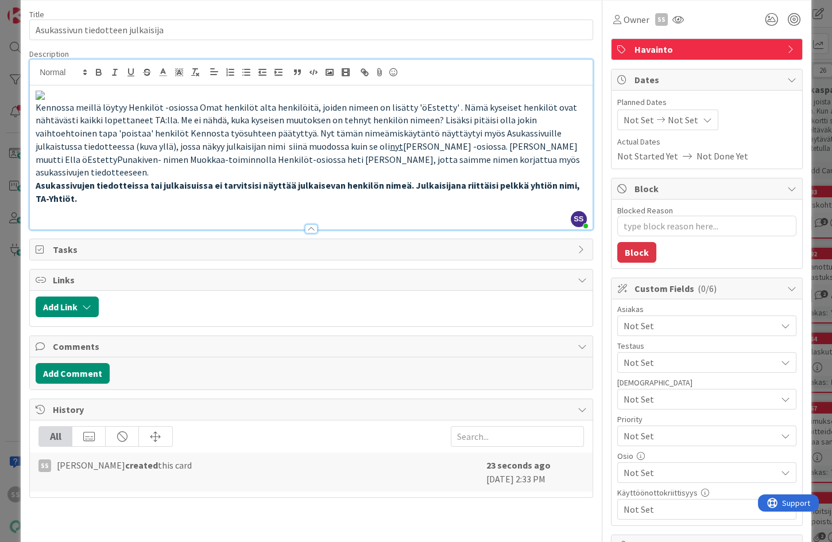
scroll to position [64, 0]
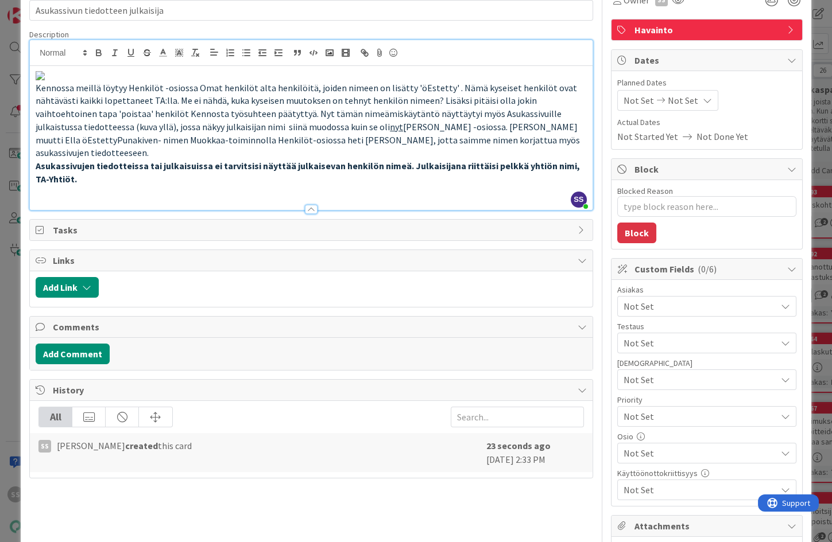
click at [645, 300] on span "Not Set" at bounding box center [699, 307] width 153 height 14
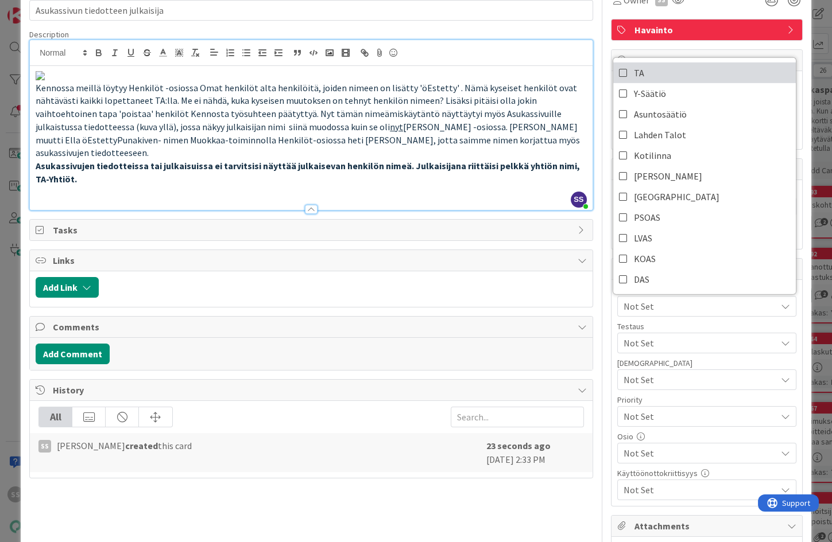
click at [639, 71] on link "TA" at bounding box center [704, 73] width 183 height 21
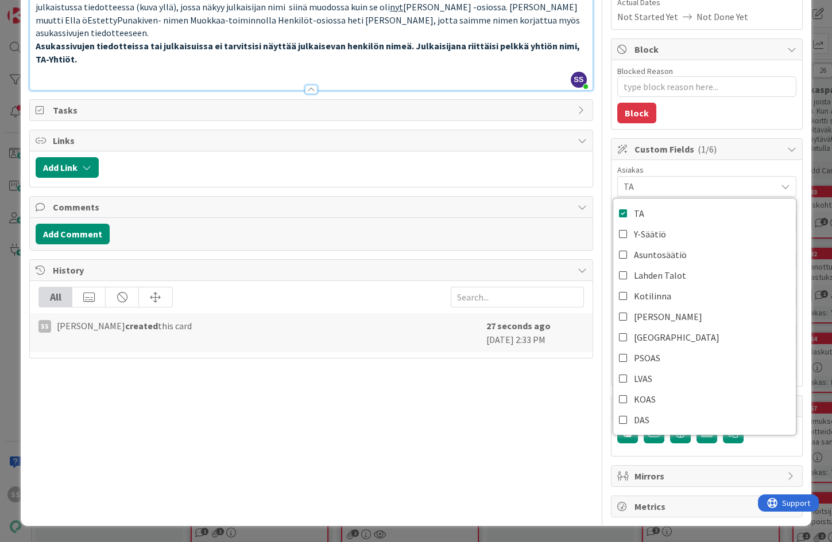
scroll to position [305, 0]
click at [58, 244] on button "Add Comment" at bounding box center [73, 234] width 74 height 21
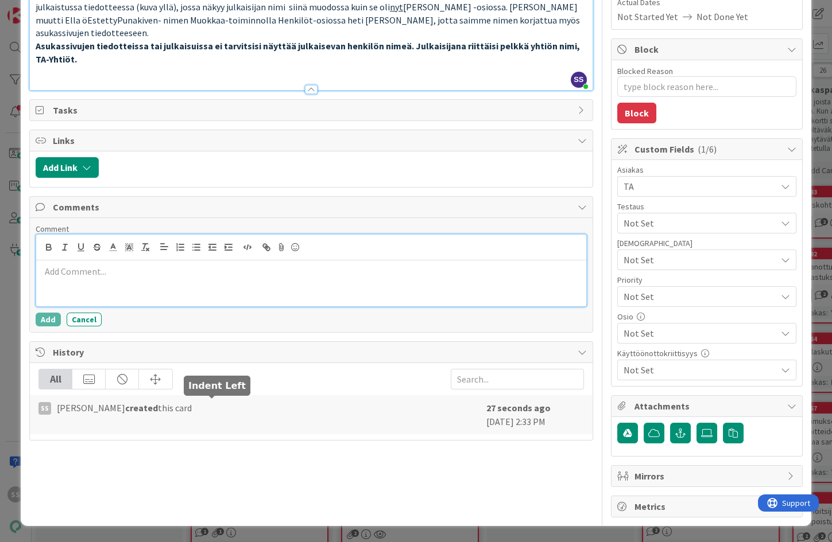
click at [240, 306] on div at bounding box center [311, 284] width 550 height 46
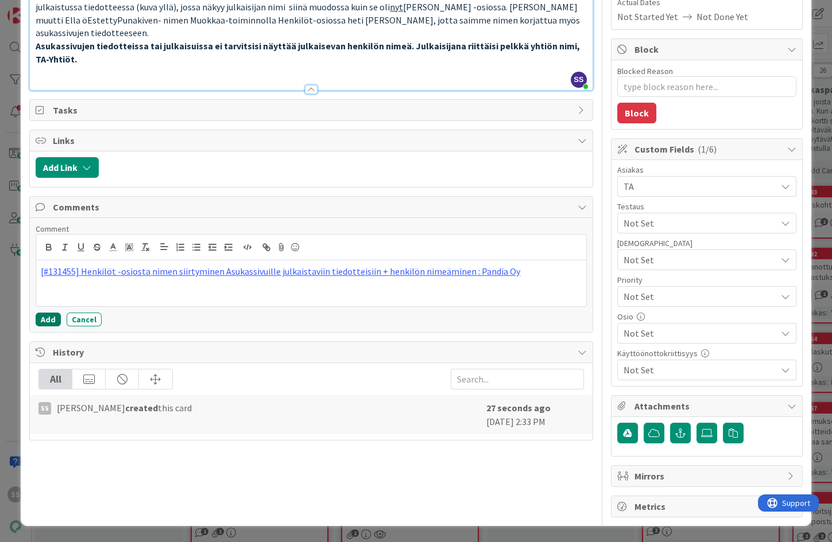
click at [44, 327] on button "Add" at bounding box center [48, 320] width 25 height 14
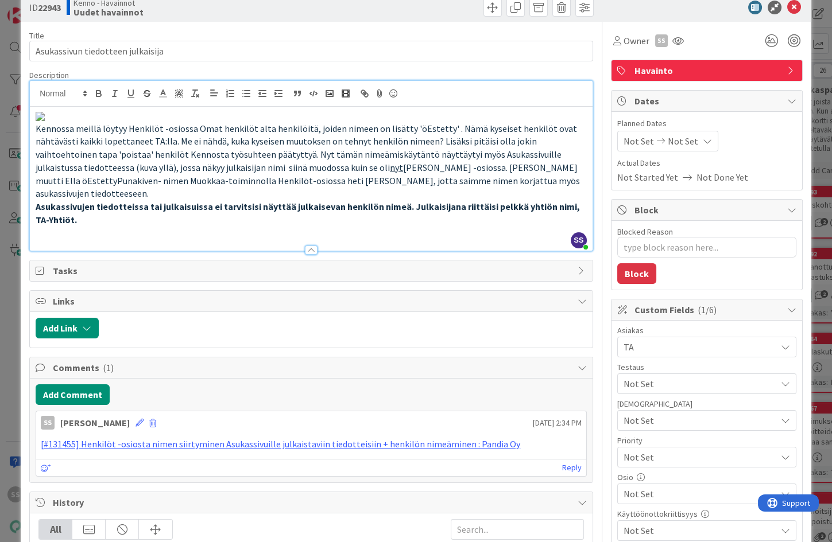
scroll to position [0, 0]
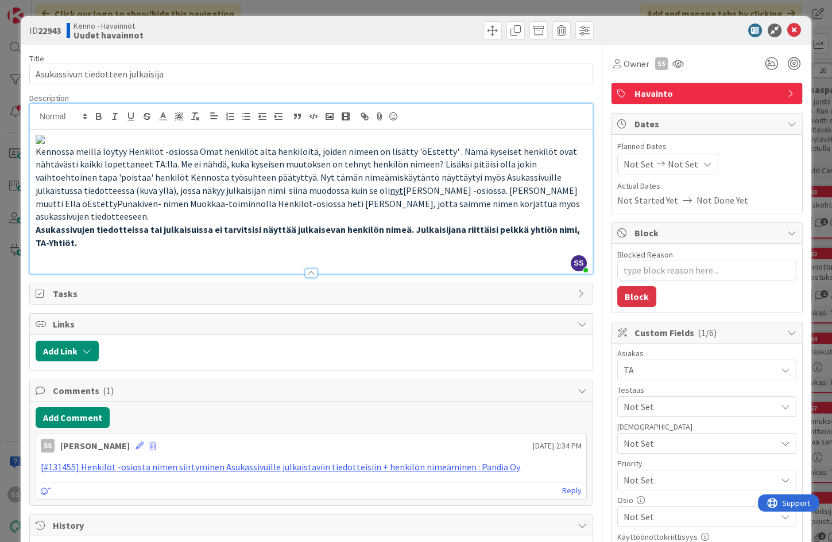
click at [704, 26] on div at bounding box center [700, 31] width 203 height 14
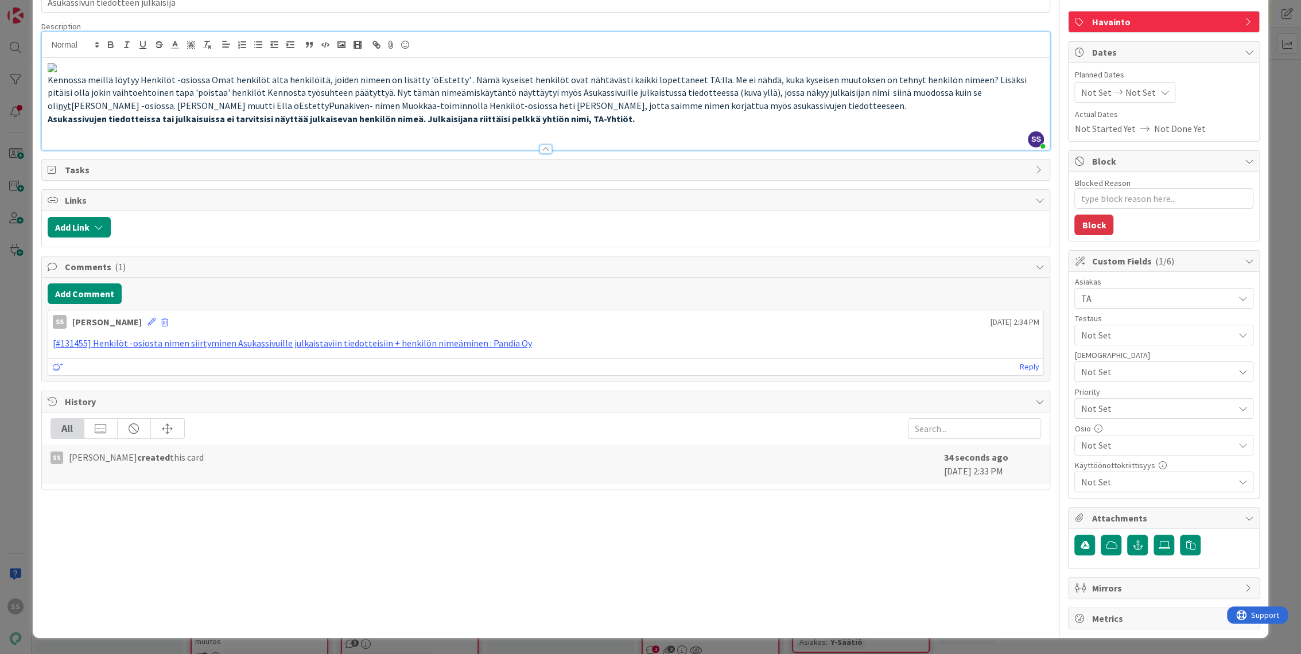
scroll to position [212, 0]
type textarea "x"
